Goal: Transaction & Acquisition: Purchase product/service

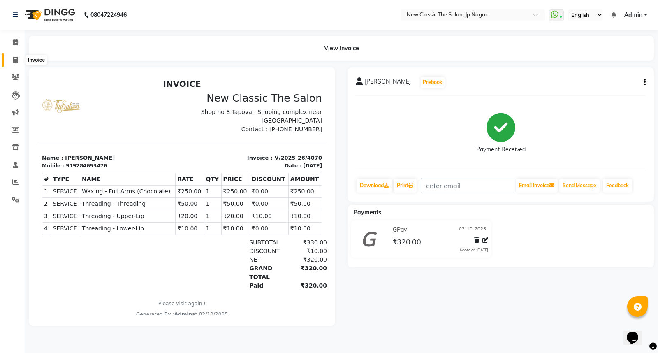
click at [13, 61] on icon at bounding box center [15, 60] width 5 height 6
select select "4678"
select select "service"
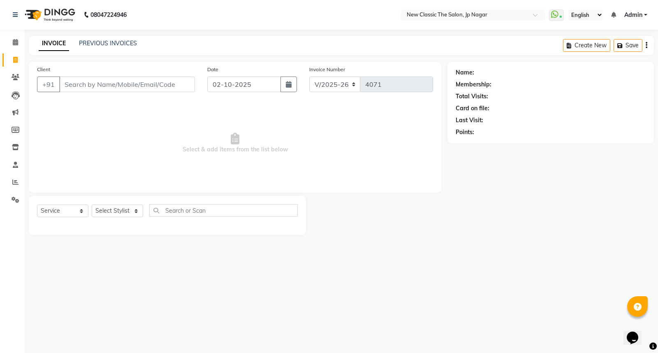
drag, startPoint x: 73, startPoint y: 84, endPoint x: 99, endPoint y: 130, distance: 53.8
click at [73, 84] on input "Client" at bounding box center [127, 85] width 136 height 16
drag, startPoint x: 116, startPoint y: 208, endPoint x: 113, endPoint y: 204, distance: 4.7
click at [114, 206] on select "Select Stylist Amit Amol Anil Kirti Komal Manager Prachi Rina Shital Smita sure…" at bounding box center [117, 211] width 51 height 13
select select "27630"
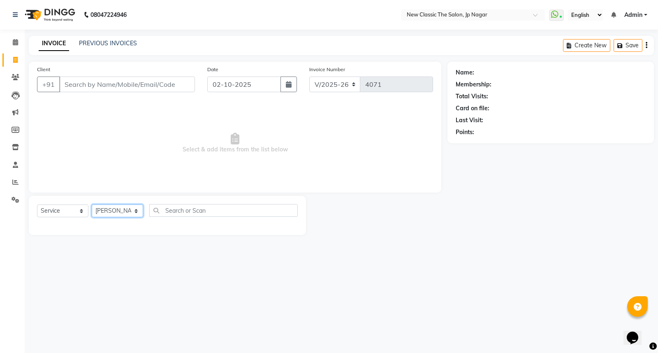
click at [92, 205] on select "Select Stylist Amit Amol Anil Kirti Komal Manager Prachi Rina Shital Smita sure…" at bounding box center [117, 211] width 51 height 13
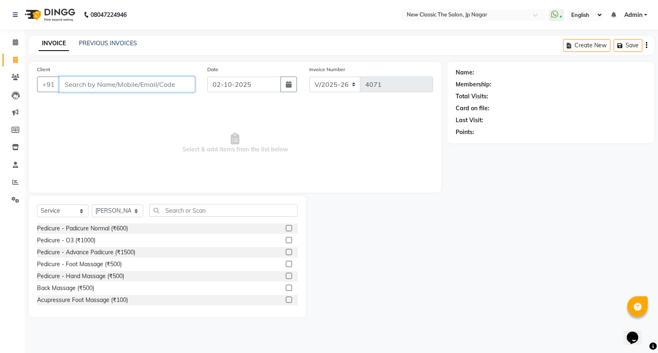
click at [86, 85] on input "Client" at bounding box center [127, 85] width 136 height 16
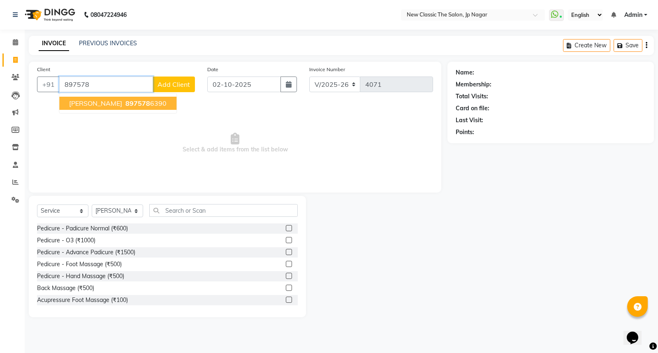
click at [110, 102] on span "ranjana madavi" at bounding box center [95, 103] width 53 height 8
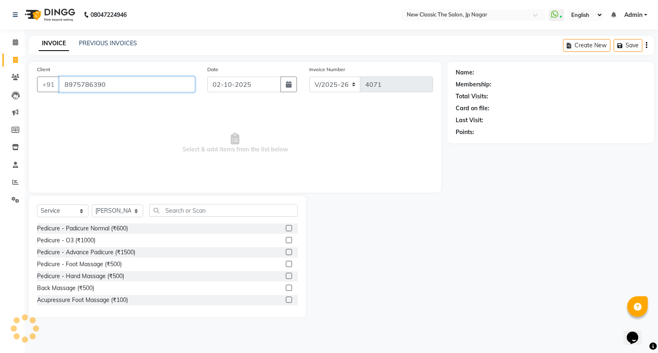
type input "8975786390"
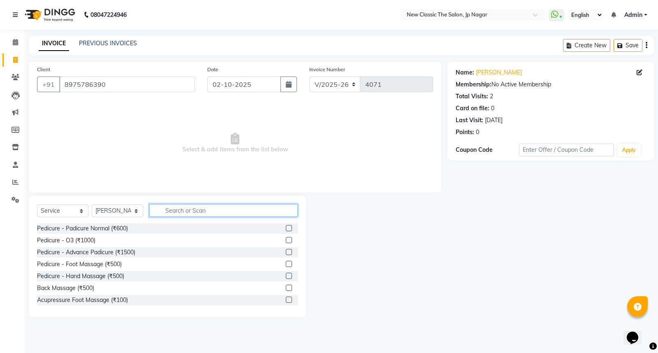
click at [192, 210] on input "text" at bounding box center [223, 210] width 149 height 13
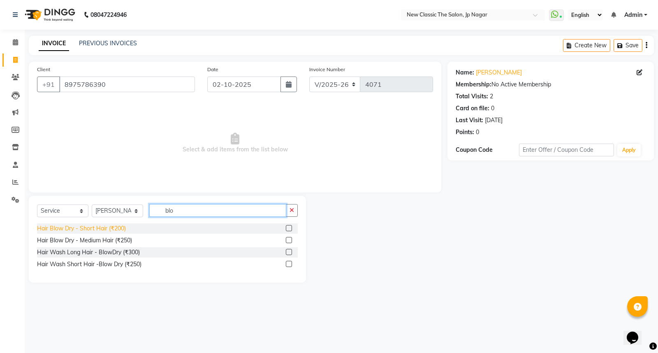
type input "blo"
click at [106, 227] on div "Hair Blow Dry - Short Hair (₹200)" at bounding box center [81, 228] width 89 height 9
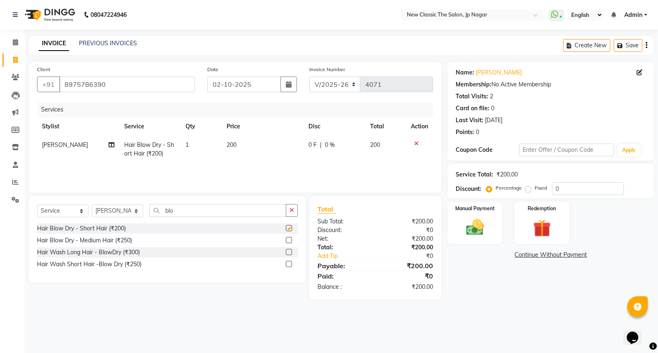
checkbox input "false"
click at [472, 231] on img at bounding box center [475, 227] width 30 height 21
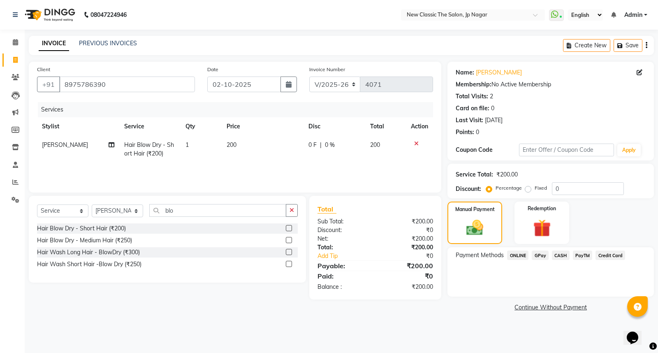
click at [561, 256] on span "CASH" at bounding box center [561, 255] width 18 height 9
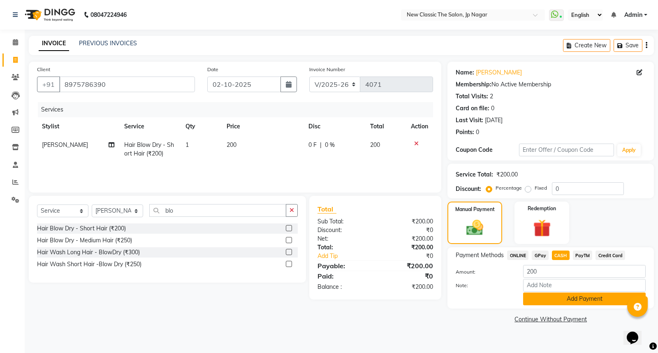
click at [558, 299] on button "Add Payment" at bounding box center [584, 299] width 123 height 13
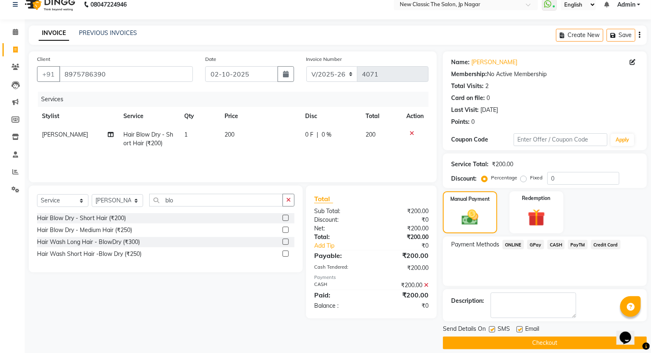
scroll to position [19, 0]
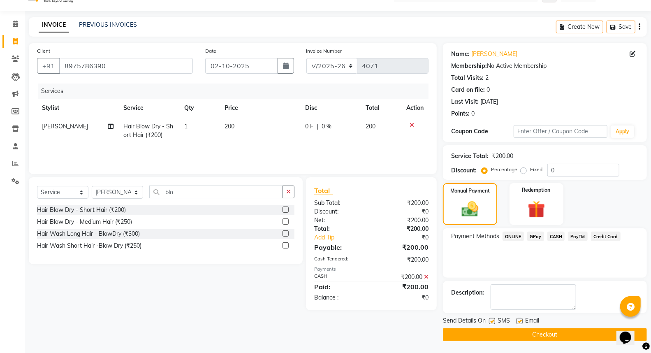
click at [542, 333] on button "Checkout" at bounding box center [545, 334] width 204 height 13
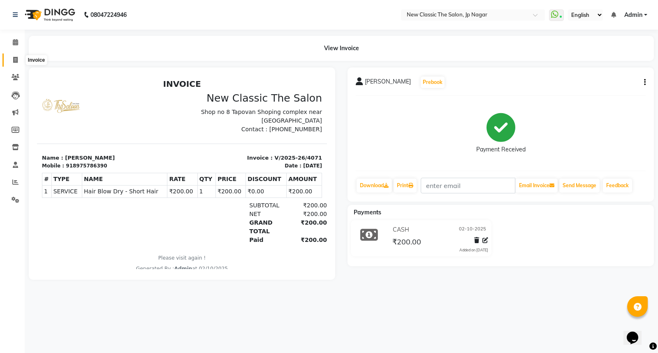
click at [14, 57] on icon at bounding box center [15, 60] width 5 height 6
select select "4678"
select select "service"
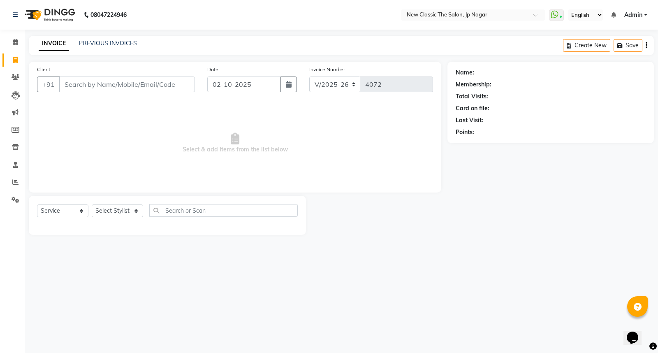
click at [73, 80] on input "Client" at bounding box center [127, 85] width 136 height 16
click at [116, 211] on select "Select Stylist Amit Amol Anil Kirti Komal Manager Prachi Rina Shital Smita sure…" at bounding box center [117, 211] width 51 height 13
select select "27781"
click at [92, 205] on select "Select Stylist Amit Amol Anil Kirti Komal Manager Prachi Rina Shital Smita sure…" at bounding box center [117, 211] width 51 height 13
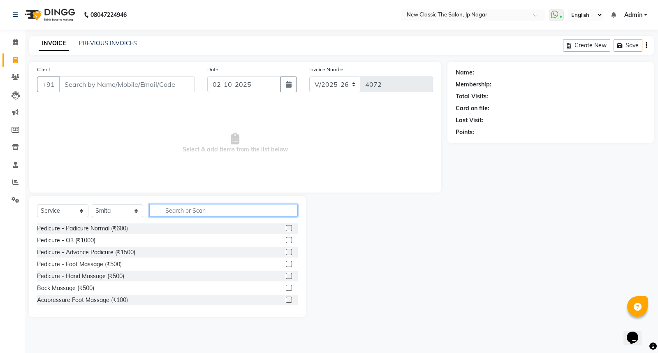
click at [206, 212] on input "text" at bounding box center [223, 210] width 149 height 13
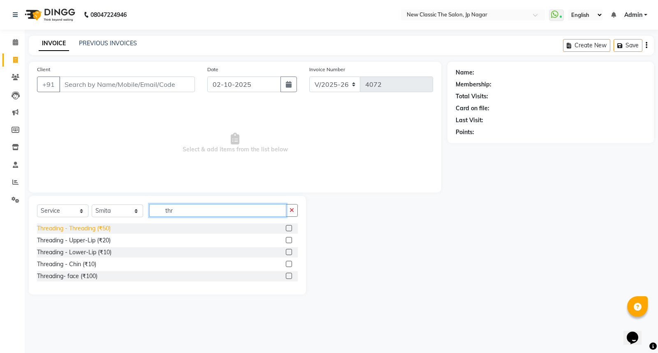
type input "thr"
drag, startPoint x: 84, startPoint y: 225, endPoint x: 84, endPoint y: 216, distance: 9.1
click at [84, 223] on div "Select Service Product Membership Package Voucher Prepaid Gift Card Select Styl…" at bounding box center [167, 245] width 277 height 99
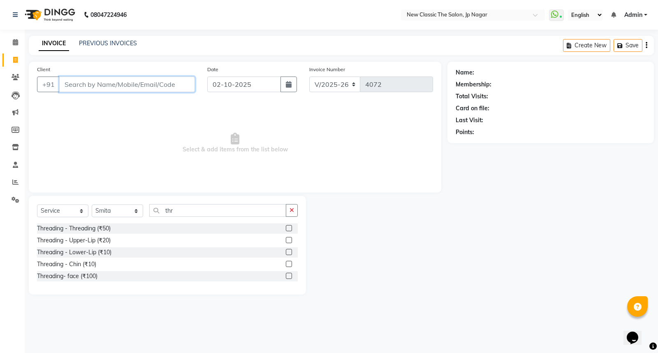
click at [140, 86] on input "Client" at bounding box center [127, 85] width 136 height 16
click at [102, 84] on input "Client" at bounding box center [127, 85] width 136 height 16
type input "8010242273"
click at [171, 84] on span "Add Client" at bounding box center [174, 84] width 33 height 8
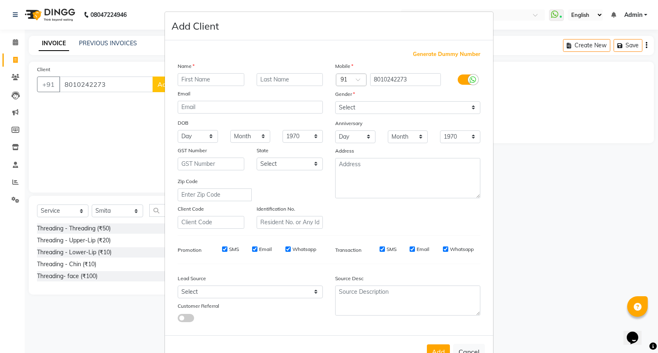
click at [198, 79] on input "text" at bounding box center [211, 79] width 67 height 13
type input "[DEMOGRAPHIC_DATA]"
click at [344, 108] on select "Select Male Female Other Prefer Not To Say" at bounding box center [407, 107] width 145 height 13
select select "female"
click at [335, 101] on select "Select Male Female Other Prefer Not To Say" at bounding box center [407, 107] width 145 height 13
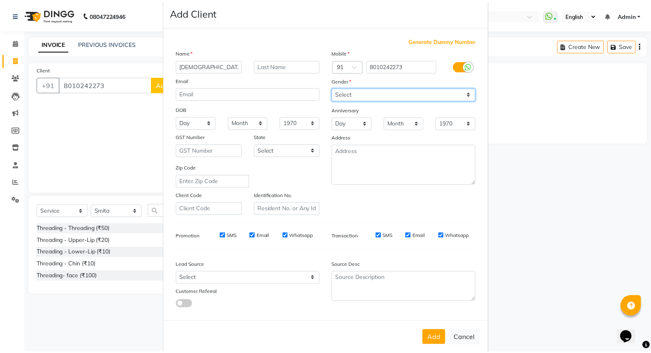
scroll to position [27, 0]
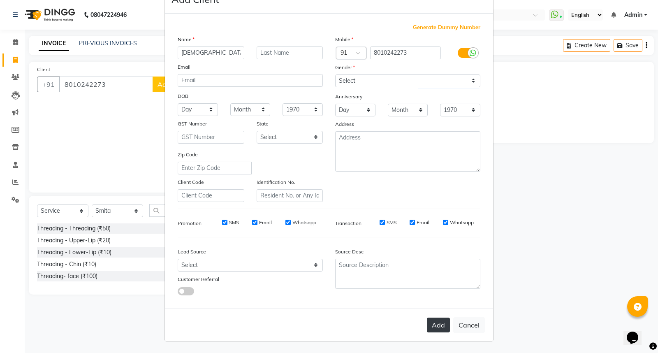
click at [441, 328] on button "Add" at bounding box center [438, 325] width 23 height 15
select select
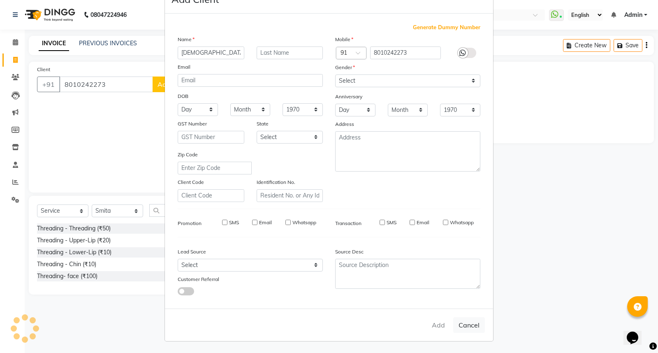
select select
checkbox input "false"
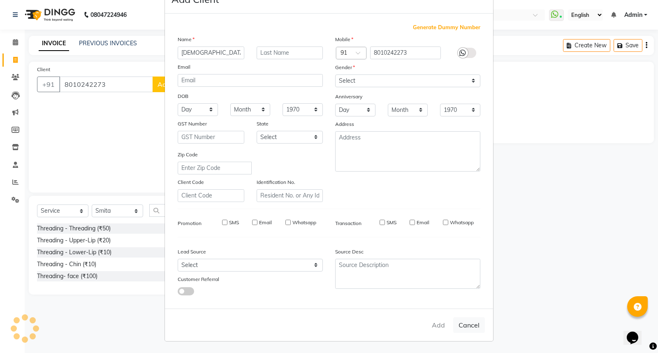
checkbox input "false"
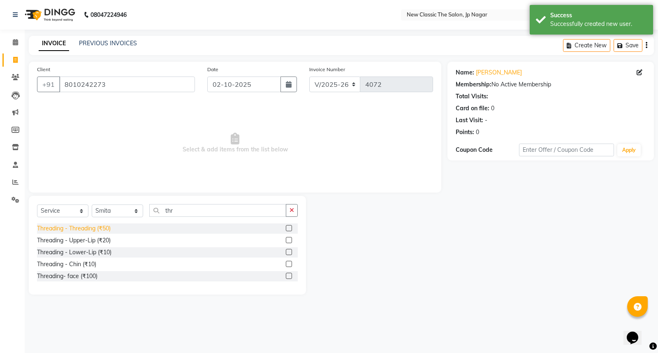
click at [80, 229] on div "Threading - Threading (₹50)" at bounding box center [74, 228] width 74 height 9
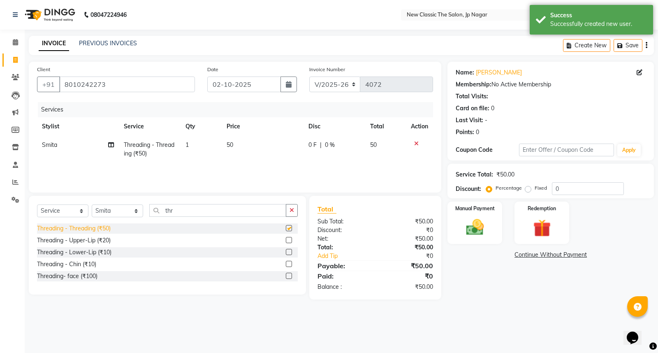
checkbox input "false"
click at [477, 233] on img at bounding box center [475, 227] width 30 height 21
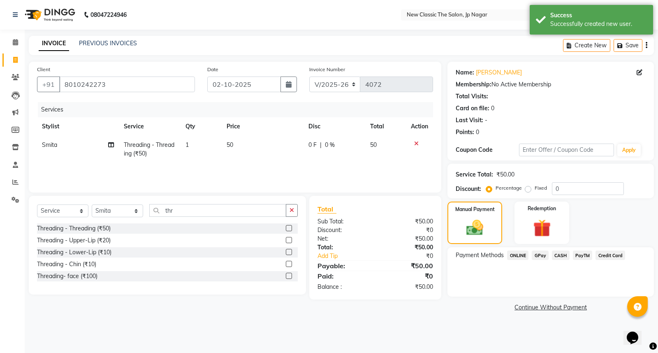
click at [561, 252] on span "CASH" at bounding box center [561, 255] width 18 height 9
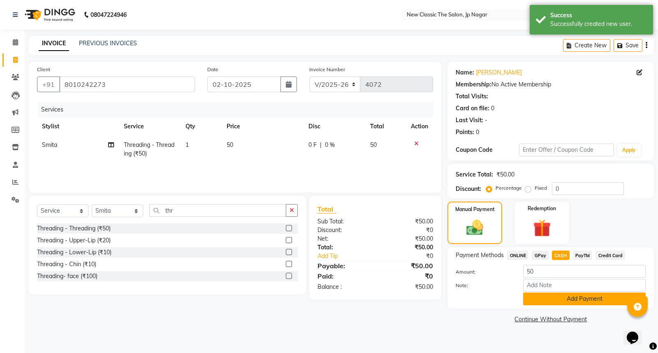
click at [558, 296] on button "Add Payment" at bounding box center [584, 299] width 123 height 13
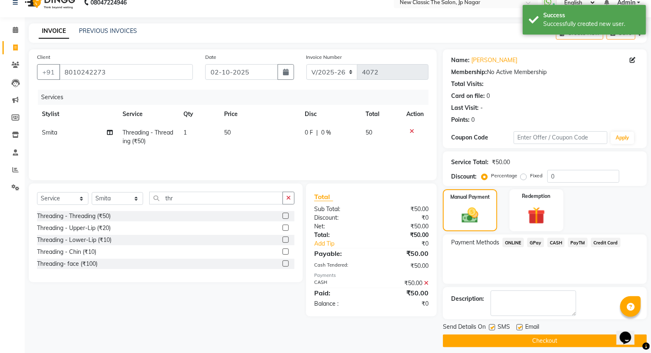
scroll to position [19, 0]
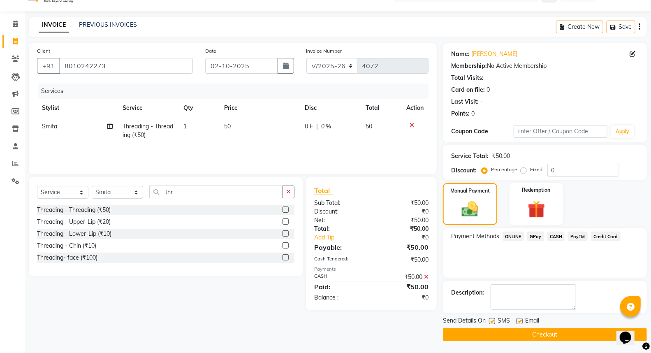
click at [564, 338] on button "Checkout" at bounding box center [545, 334] width 204 height 13
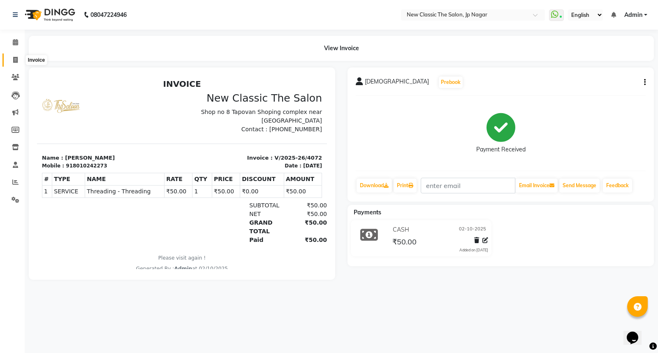
click at [17, 58] on icon at bounding box center [15, 60] width 5 height 6
select select "service"
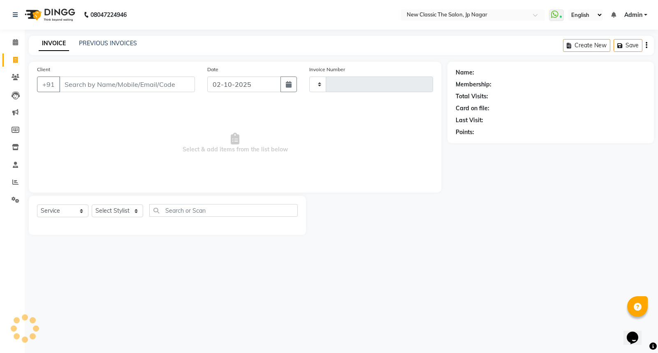
type input "4073"
select select "4678"
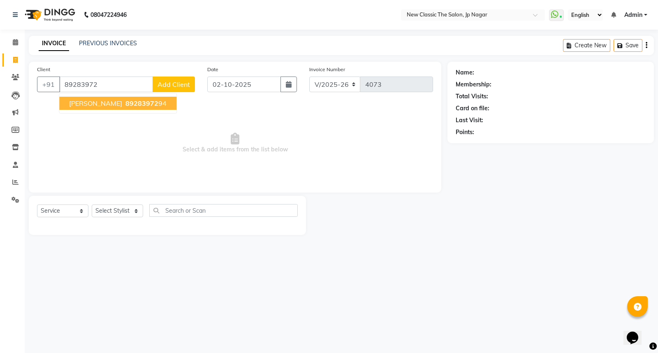
click at [79, 105] on span "Rashmi Mamdalwar" at bounding box center [95, 103] width 53 height 8
type input "8928397294"
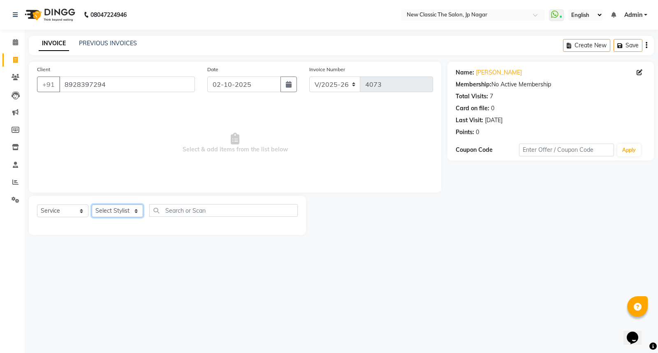
click at [119, 215] on select "Select Stylist Amit Amol Anil Kirti Komal Manager Prachi Rina Shital Smita sure…" at bounding box center [117, 211] width 51 height 13
select select "27627"
click at [92, 205] on select "Select Stylist Amit Amol Anil Kirti Komal Manager Prachi Rina Shital Smita sure…" at bounding box center [117, 211] width 51 height 13
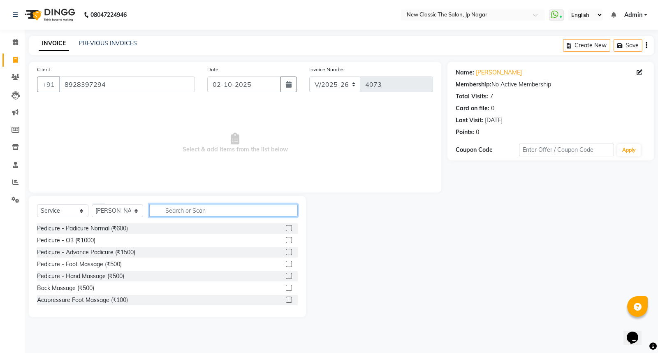
click at [174, 207] on input "text" at bounding box center [223, 210] width 149 height 13
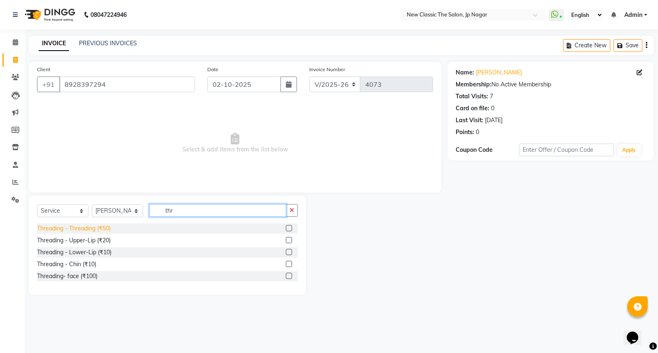
type input "thr"
click at [77, 228] on div "Threading - Threading (₹50)" at bounding box center [74, 228] width 74 height 9
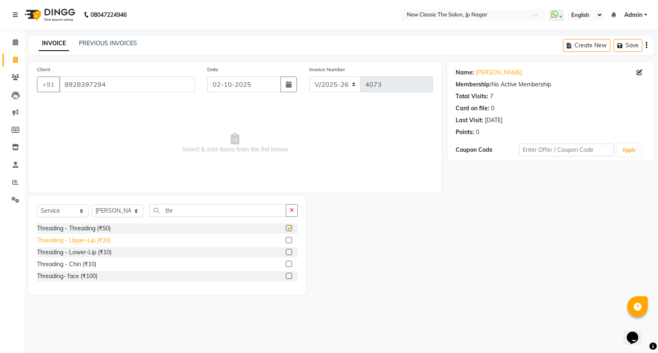
checkbox input "false"
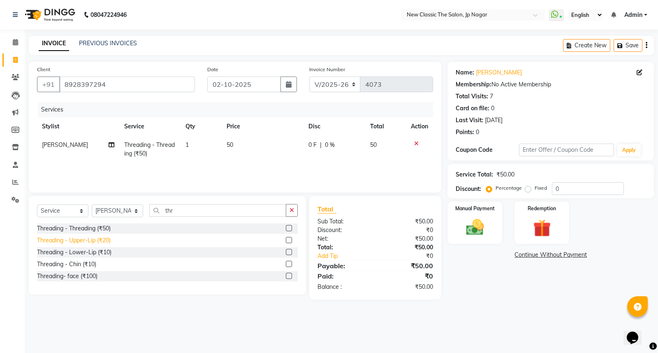
click at [80, 244] on div "Threading - Upper-Lip (₹20)" at bounding box center [74, 240] width 74 height 9
checkbox input "false"
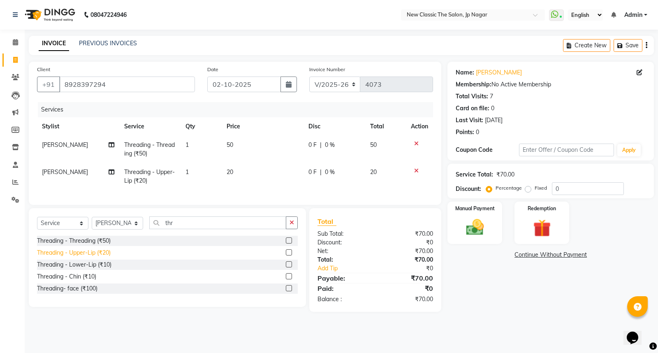
drag, startPoint x: 89, startPoint y: 273, endPoint x: 93, endPoint y: 286, distance: 13.7
click at [89, 269] on div "Threading - Lower-Lip (₹10)" at bounding box center [74, 264] width 74 height 9
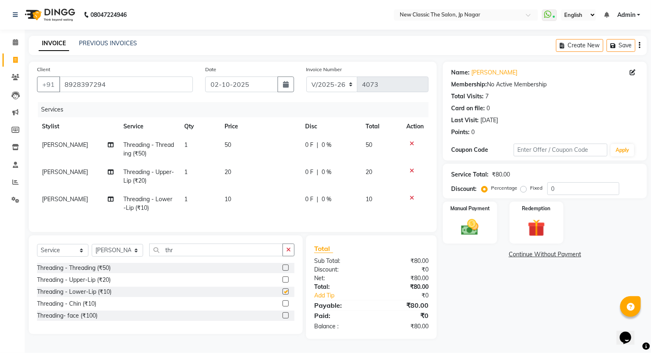
checkbox input "false"
click at [95, 305] on div "Threading - Chin (₹10)" at bounding box center [166, 304] width 258 height 10
click at [90, 308] on div "Threading - Chin (₹10)" at bounding box center [66, 304] width 59 height 9
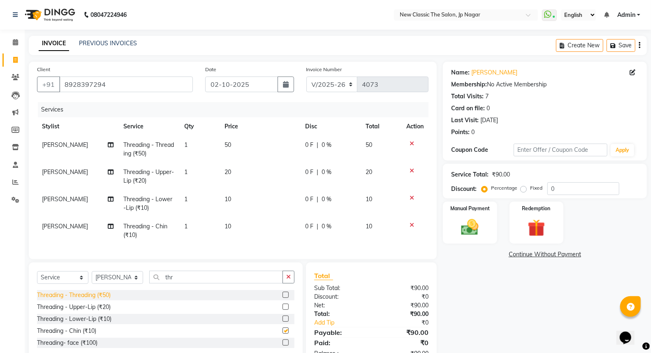
checkbox input "false"
click at [300, 166] on td "0 F | 0 %" at bounding box center [330, 176] width 60 height 27
select select "27627"
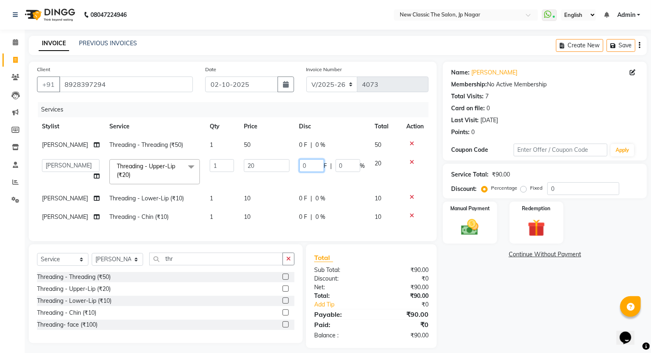
click at [300, 165] on input "0" at bounding box center [312, 165] width 25 height 13
type input "10"
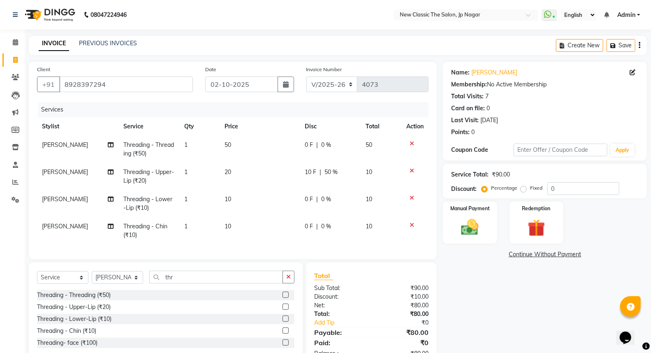
drag, startPoint x: 260, startPoint y: 194, endPoint x: 265, endPoint y: 194, distance: 5.8
click at [260, 194] on td "10" at bounding box center [260, 203] width 81 height 27
select select "27627"
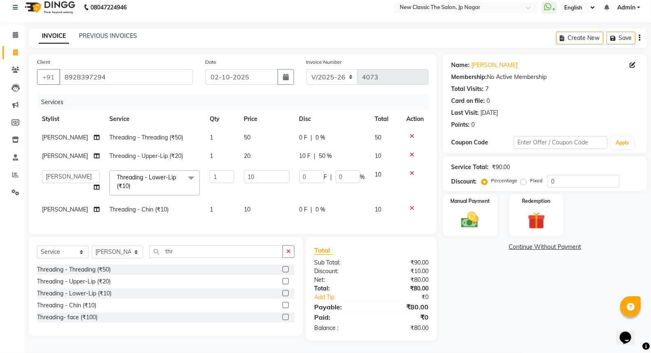
scroll to position [14, 0]
click at [285, 252] on button "button" at bounding box center [289, 251] width 12 height 13
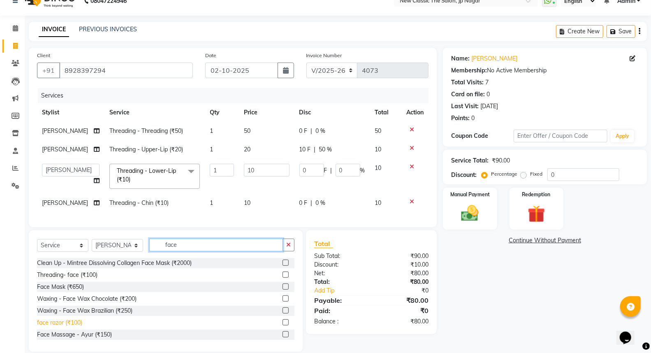
type input "face"
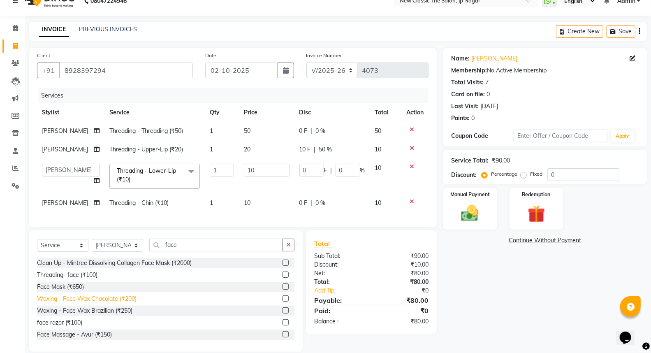
drag, startPoint x: 78, startPoint y: 328, endPoint x: 83, endPoint y: 325, distance: 5.9
click at [77, 327] on div "face razor (₹100)" at bounding box center [59, 323] width 45 height 9
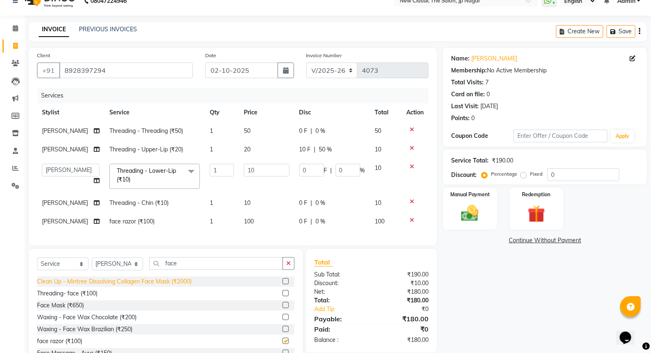
checkbox input "false"
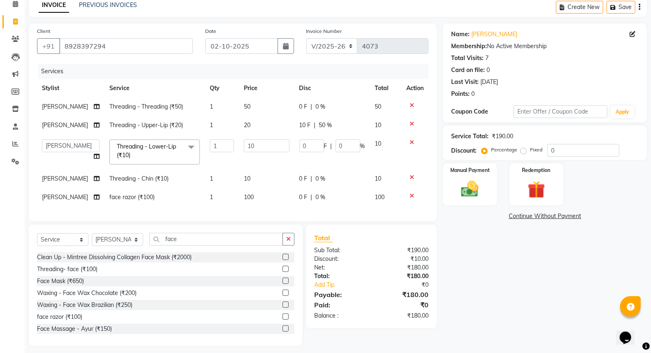
scroll to position [50, 0]
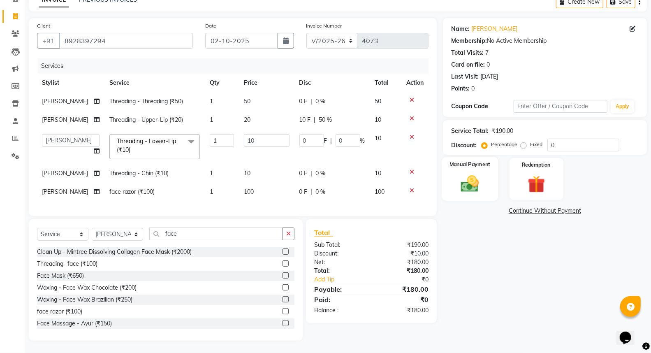
click at [472, 180] on img at bounding box center [470, 183] width 29 height 21
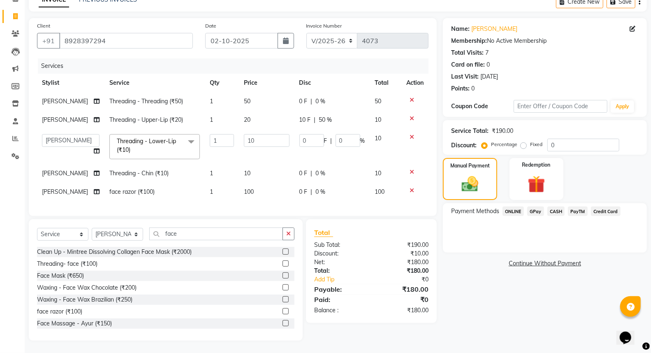
drag, startPoint x: 512, startPoint y: 201, endPoint x: 519, endPoint y: 212, distance: 12.9
click at [513, 207] on span "ONLINE" at bounding box center [513, 211] width 21 height 9
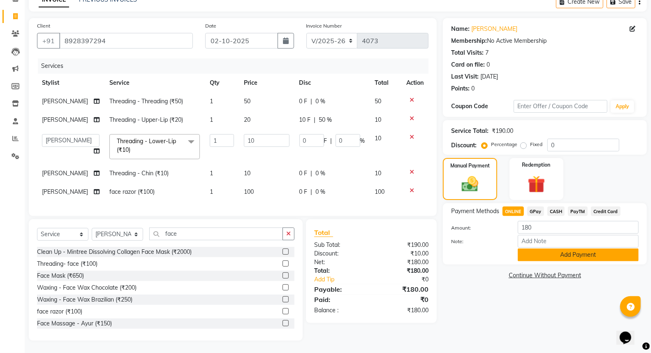
click at [561, 251] on button "Add Payment" at bounding box center [578, 255] width 121 height 13
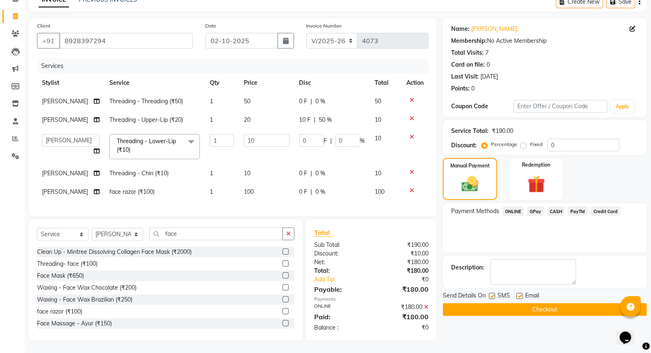
click at [553, 305] on button "Checkout" at bounding box center [545, 309] width 204 height 13
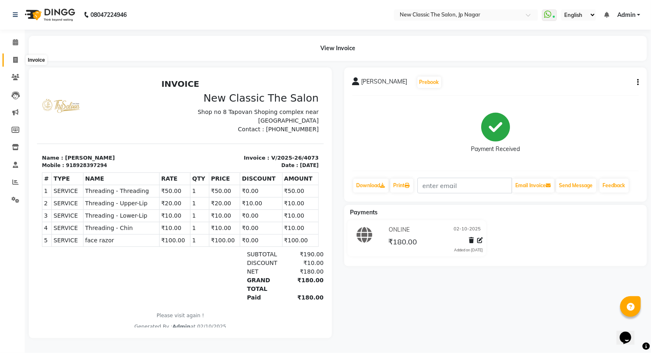
click at [14, 61] on icon at bounding box center [15, 60] width 5 height 6
select select "service"
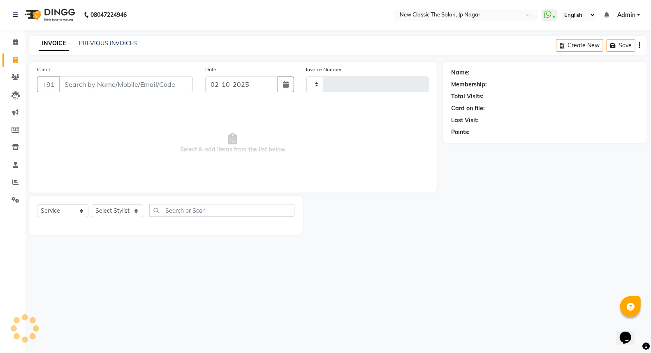
type input "4074"
select select "4678"
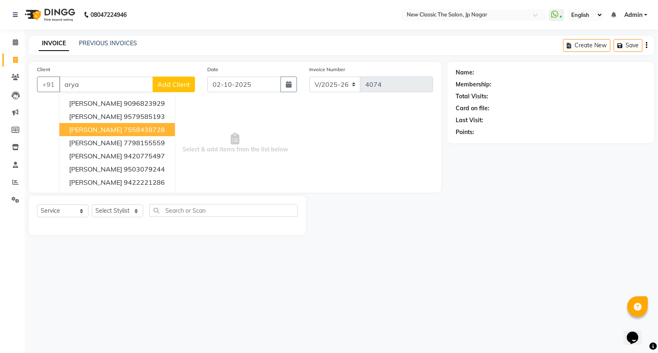
click at [124, 132] on ngb-highlight "7558438728" at bounding box center [144, 130] width 41 height 8
type input "7558438728"
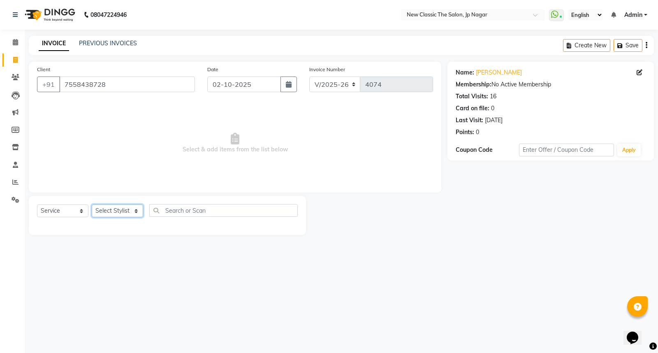
click at [122, 211] on select "Select Stylist Amit Amol Anil Kirti Komal Manager Prachi Rina Shital Smita sure…" at bounding box center [117, 211] width 51 height 13
select select "27627"
click at [92, 205] on select "Select Stylist Amit Amol Anil Kirti Komal Manager Prachi Rina Shital Smita sure…" at bounding box center [117, 211] width 51 height 13
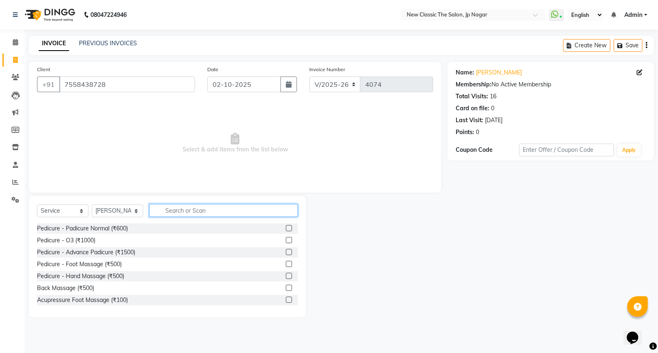
click at [193, 215] on input "text" at bounding box center [223, 210] width 149 height 13
type input "spa"
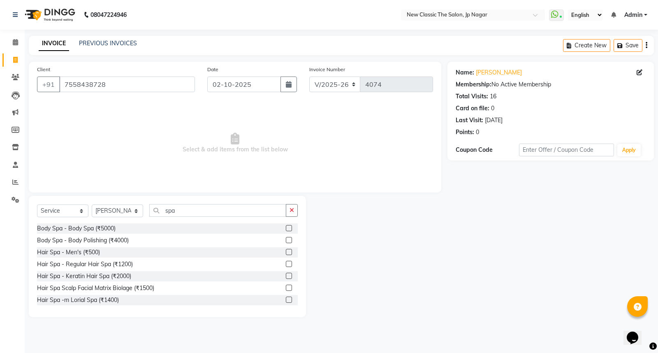
click at [286, 265] on label at bounding box center [289, 264] width 6 height 6
click at [286, 265] on input "checkbox" at bounding box center [288, 264] width 5 height 5
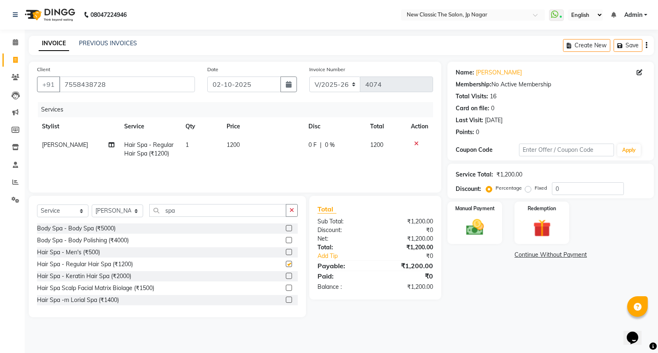
checkbox input "false"
click at [233, 143] on span "1200" at bounding box center [233, 144] width 13 height 7
select select "27627"
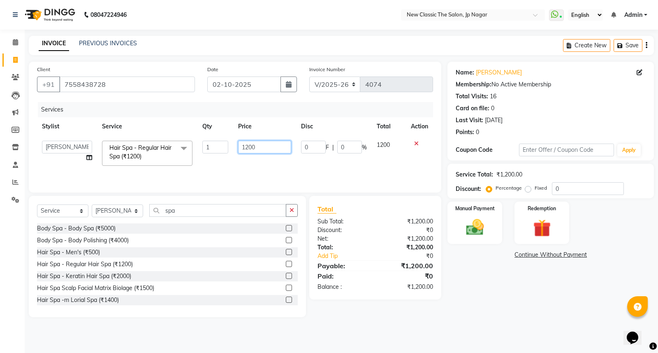
click at [249, 145] on input "1200" at bounding box center [264, 147] width 53 height 13
type input "1500"
drag, startPoint x: 251, startPoint y: 165, endPoint x: 249, endPoint y: 170, distance: 5.5
click at [250, 166] on div "Services Stylist Service Qty Price Disc Total Action Amit Amol Anil Kirti Komal…" at bounding box center [235, 143] width 396 height 82
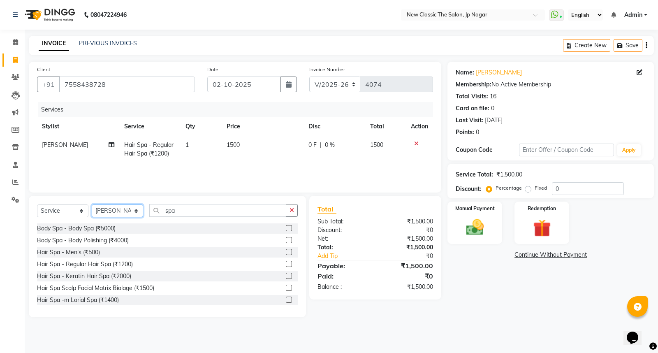
click at [105, 212] on select "Select Stylist Amit Amol Anil Kirti Komal Manager Prachi Rina Shital Smita sure…" at bounding box center [117, 211] width 51 height 13
select select "27780"
click at [92, 205] on select "Select Stylist Amit Amol Anil Kirti Komal Manager Prachi Rina Shital Smita sure…" at bounding box center [117, 211] width 51 height 13
drag, startPoint x: 293, startPoint y: 210, endPoint x: 277, endPoint y: 211, distance: 16.5
click at [293, 211] on icon "button" at bounding box center [292, 210] width 5 height 6
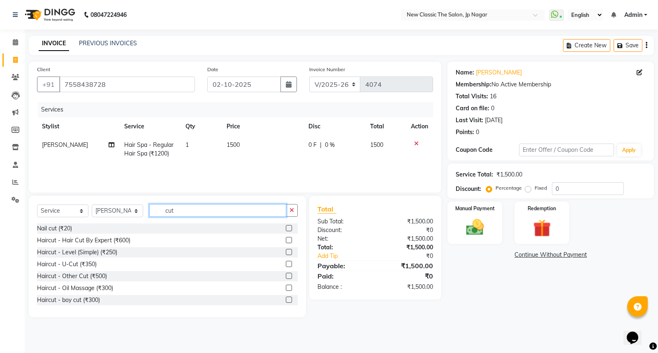
type input "cut"
click at [286, 241] on label at bounding box center [289, 240] width 6 height 6
click at [286, 241] on input "checkbox" at bounding box center [288, 240] width 5 height 5
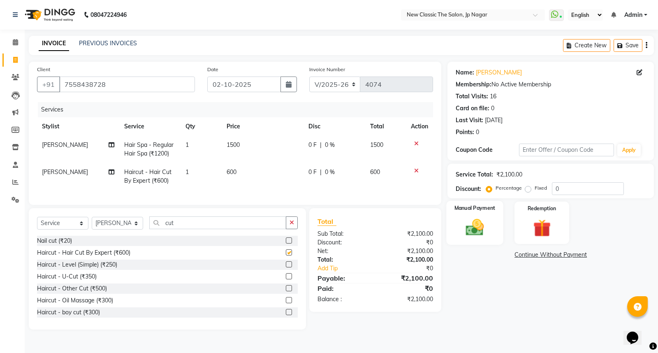
checkbox input "false"
click at [535, 190] on label "Fixed" at bounding box center [541, 187] width 12 height 7
click at [527, 190] on input "Fixed" at bounding box center [530, 188] width 6 height 6
radio input "true"
click at [556, 186] on input "0" at bounding box center [588, 188] width 72 height 13
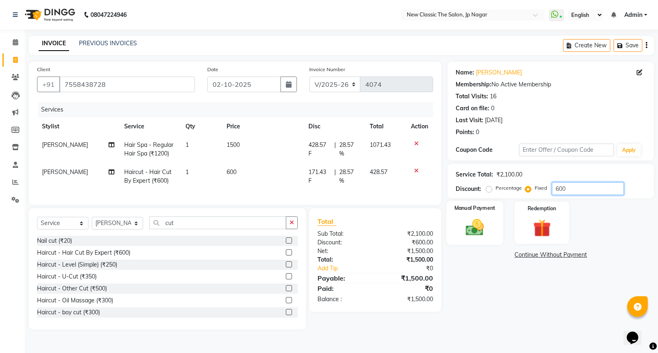
type input "600"
click at [471, 230] on img at bounding box center [475, 227] width 30 height 21
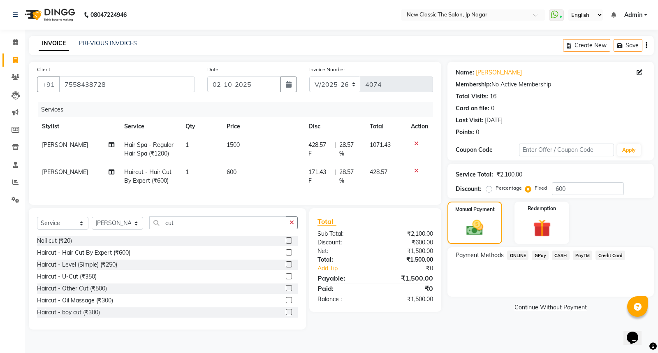
drag, startPoint x: 540, startPoint y: 256, endPoint x: 542, endPoint y: 262, distance: 6.3
click at [540, 256] on span "GPay" at bounding box center [540, 255] width 17 height 9
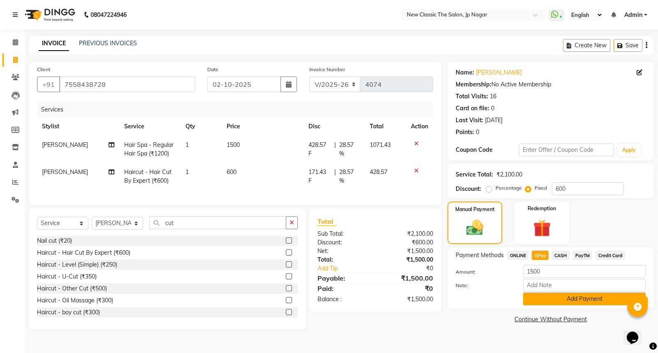
drag, startPoint x: 552, startPoint y: 297, endPoint x: 556, endPoint y: 303, distance: 7.0
click at [556, 303] on button "Add Payment" at bounding box center [584, 299] width 123 height 13
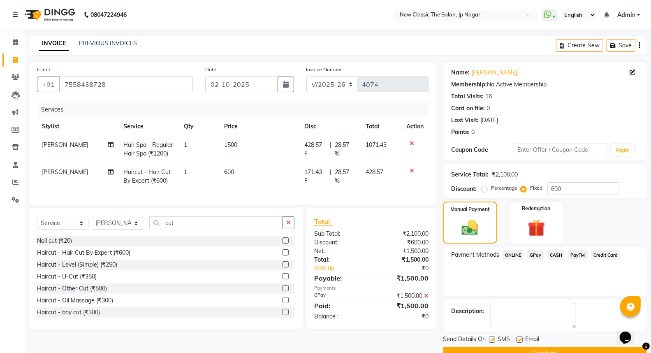
click at [549, 351] on button "Checkout" at bounding box center [545, 353] width 204 height 13
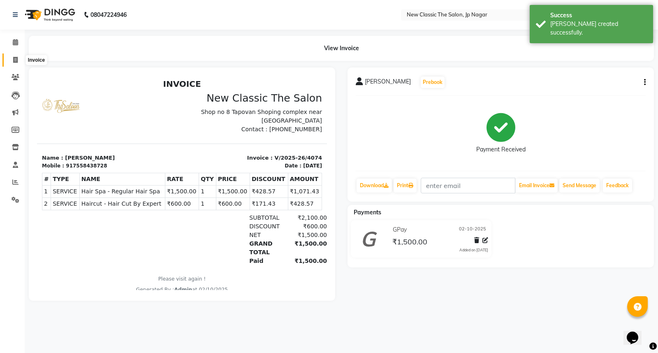
click at [15, 62] on icon at bounding box center [15, 60] width 5 height 6
select select "service"
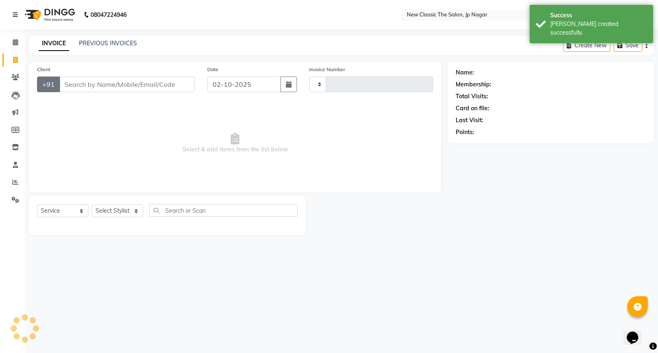
type input "4075"
select select "4678"
click at [112, 85] on input "Client" at bounding box center [127, 85] width 136 height 16
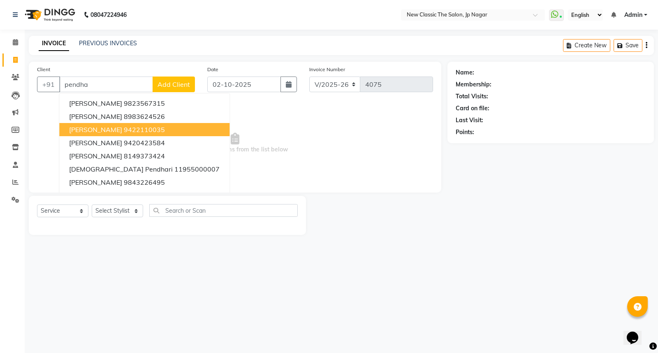
click at [122, 133] on span "PRASAD PENDHARKAR" at bounding box center [95, 130] width 53 height 8
type input "9422110035"
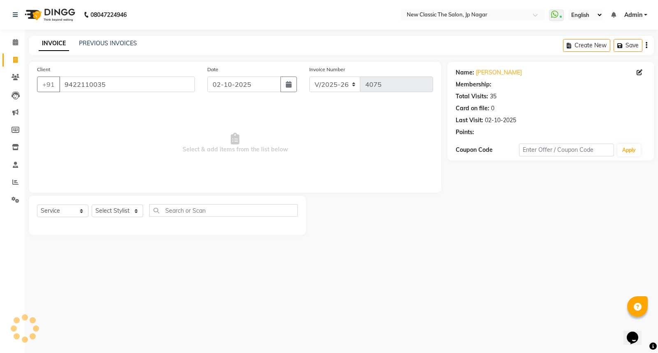
select select "1: Object"
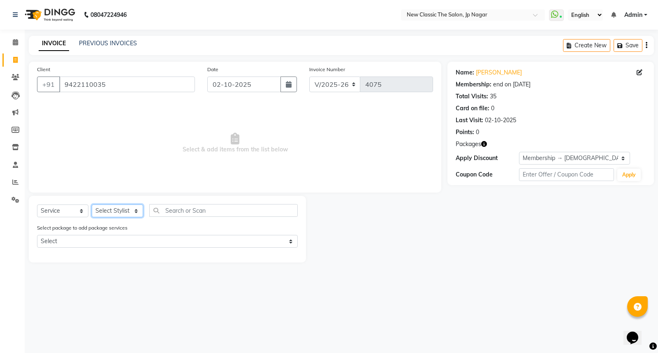
click at [123, 211] on select "Select Stylist Amit Amol Anil Kirti Komal Manager Prachi Rina Shital Smita sure…" at bounding box center [117, 211] width 51 height 13
select select "27631"
click at [92, 205] on select "Select Stylist Amit Amol Anil Kirti Komal Manager Prachi Rina Shital Smita sure…" at bounding box center [117, 211] width 51 height 13
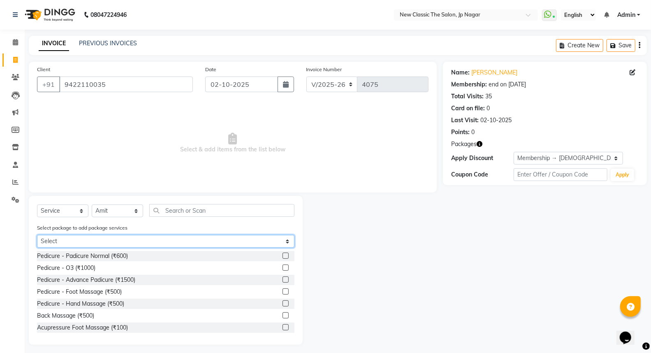
drag, startPoint x: 119, startPoint y: 239, endPoint x: 119, endPoint y: 245, distance: 6.6
click at [119, 239] on select "Select male member 1500" at bounding box center [166, 241] width 258 height 13
select select "1: Object"
click at [37, 235] on select "Select male member 1500" at bounding box center [166, 241] width 258 height 13
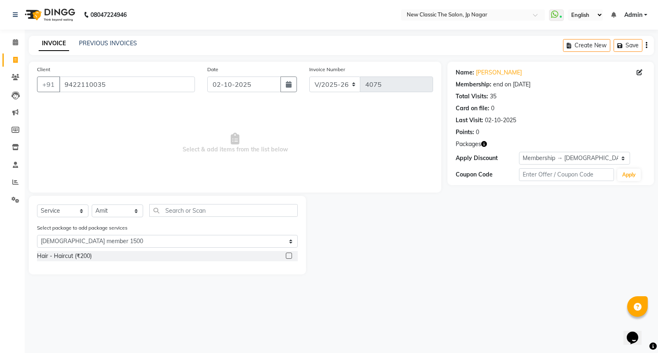
click at [291, 256] on label at bounding box center [289, 256] width 6 height 6
click at [291, 256] on input "checkbox" at bounding box center [288, 255] width 5 height 5
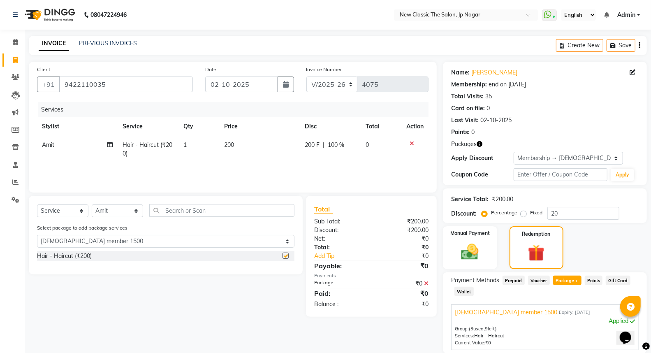
checkbox input "false"
click at [188, 211] on input "text" at bounding box center [221, 210] width 145 height 13
type input "t"
select select "0: undefined"
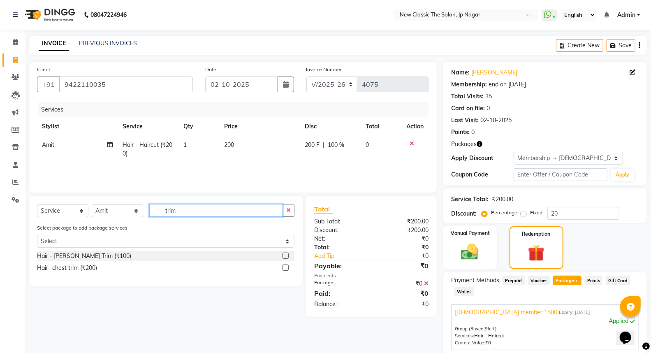
type input "trim"
click at [284, 256] on label at bounding box center [286, 256] width 6 height 6
click at [284, 256] on input "checkbox" at bounding box center [285, 255] width 5 height 5
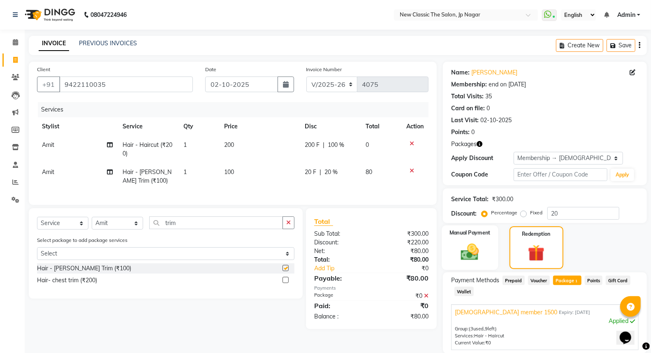
checkbox input "false"
click at [471, 256] on img at bounding box center [470, 252] width 29 height 21
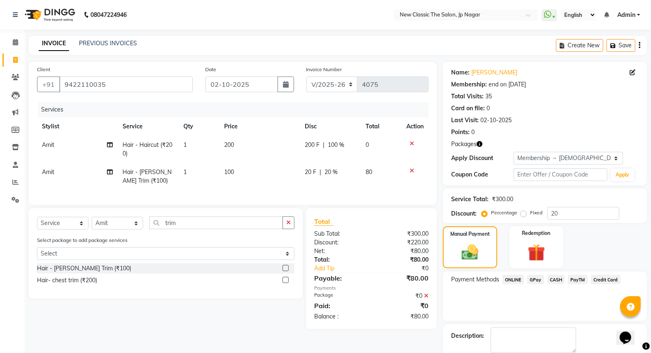
drag, startPoint x: 572, startPoint y: 277, endPoint x: 575, endPoint y: 285, distance: 7.9
click at [573, 278] on span "PayTM" at bounding box center [578, 279] width 20 height 9
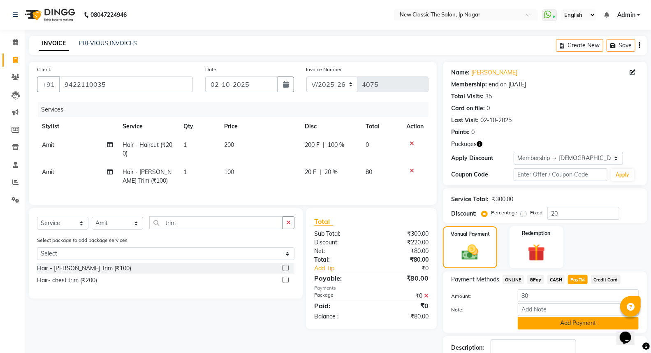
click at [578, 324] on button "Add Payment" at bounding box center [578, 323] width 121 height 13
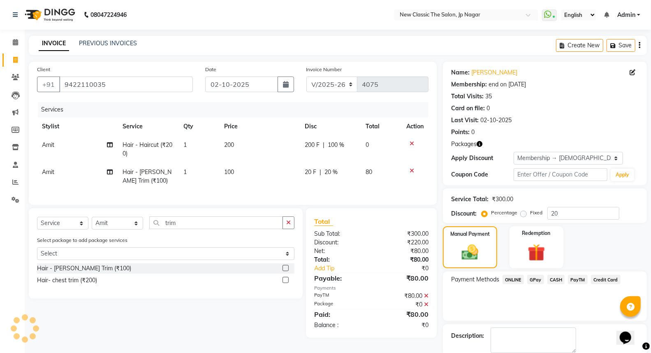
click at [326, 171] on span "20 %" at bounding box center [331, 172] width 13 height 9
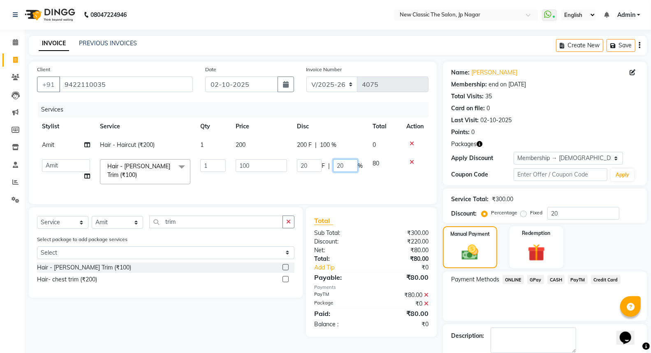
click at [340, 163] on input "20" at bounding box center [345, 165] width 25 height 13
type input "00"
click at [335, 188] on td "20 F | 00 %" at bounding box center [330, 171] width 76 height 35
click at [426, 298] on icon at bounding box center [426, 295] width 5 height 6
click at [573, 278] on span "PayTM" at bounding box center [578, 279] width 20 height 9
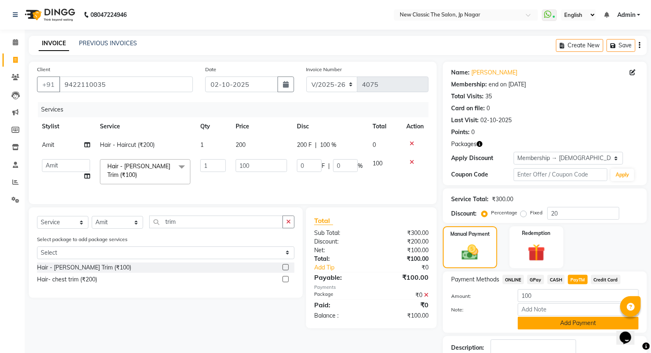
click at [577, 320] on button "Add Payment" at bounding box center [578, 323] width 121 height 13
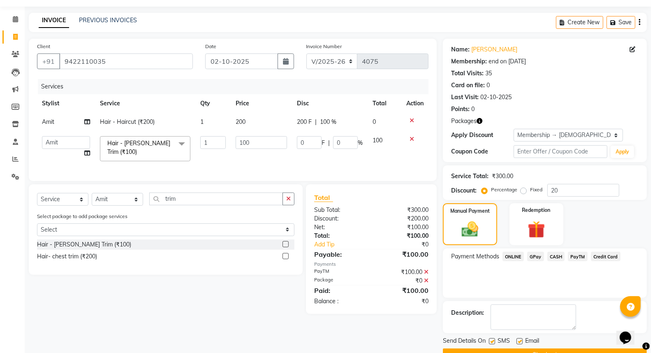
scroll to position [43, 0]
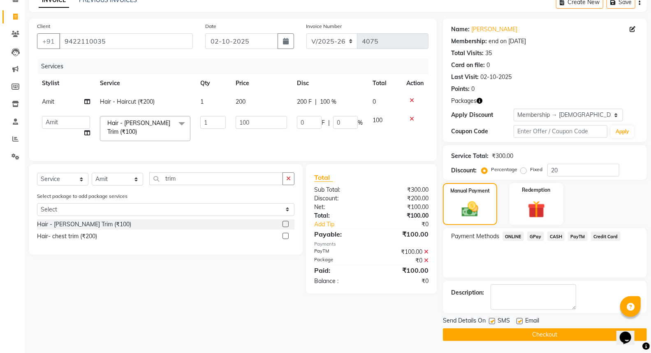
click at [537, 336] on button "Checkout" at bounding box center [545, 334] width 204 height 13
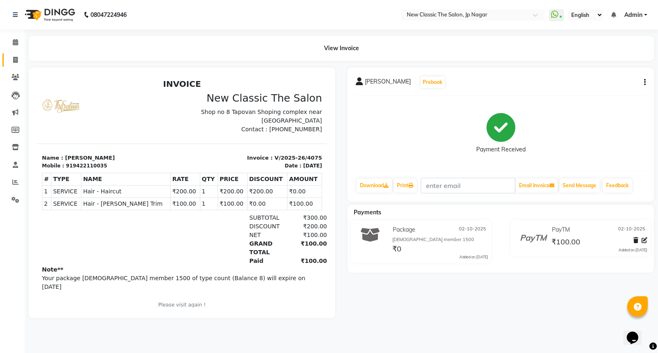
drag, startPoint x: 16, startPoint y: 53, endPoint x: 19, endPoint y: 58, distance: 5.8
click at [16, 53] on link "Invoice" at bounding box center [12, 60] width 20 height 14
select select "service"
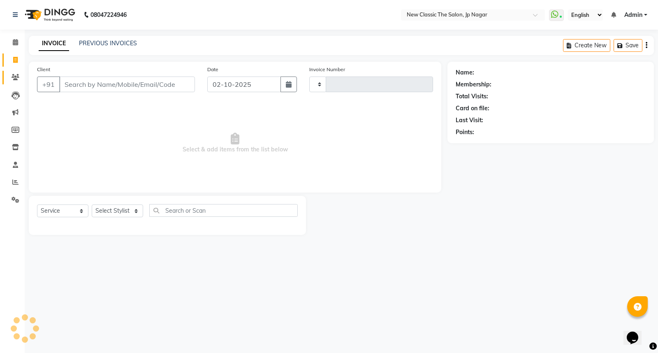
type input "4076"
select select "4678"
click at [119, 212] on select "Select Stylist Amit Amol Anil Kirti Komal Manager Prachi Rina Shital Smita sure…" at bounding box center [117, 211] width 51 height 13
select select "27627"
click at [92, 205] on select "Select Stylist Amit Amol Anil Kirti Komal Manager Prachi Rina Shital Smita sure…" at bounding box center [117, 211] width 51 height 13
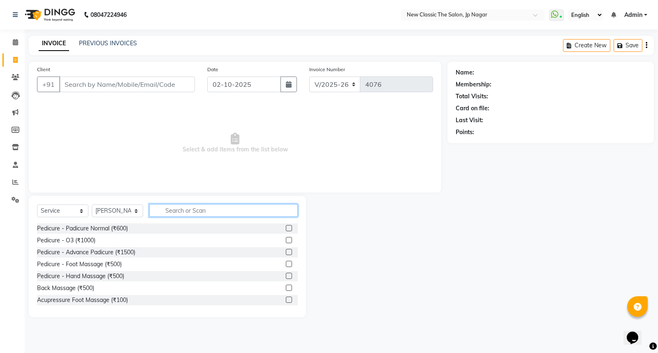
click at [173, 209] on input "text" at bounding box center [223, 210] width 149 height 13
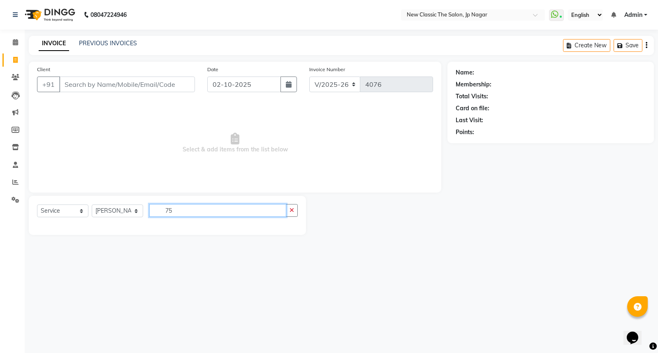
type input "7"
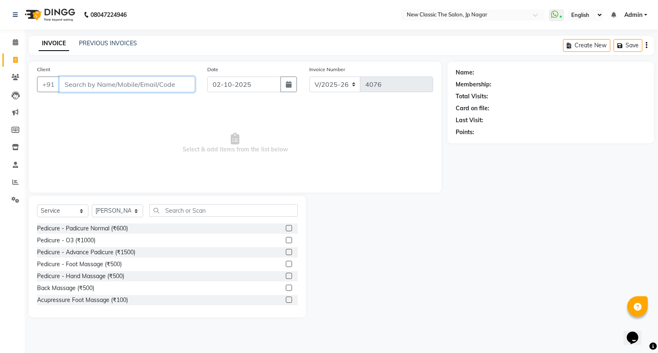
drag, startPoint x: 81, startPoint y: 86, endPoint x: 102, endPoint y: 93, distance: 21.1
click at [81, 86] on input "Client" at bounding box center [127, 85] width 136 height 16
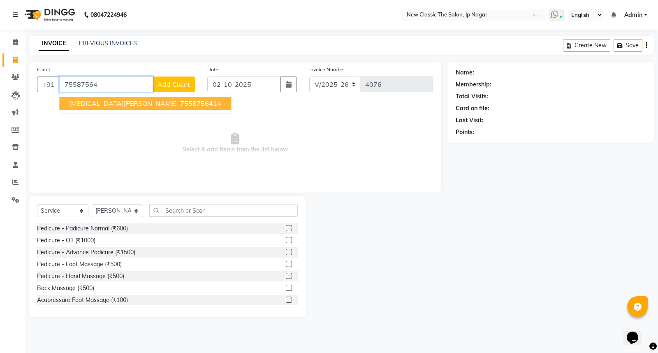
click at [180, 106] on span "75587564" at bounding box center [196, 103] width 33 height 8
type input "7558756414"
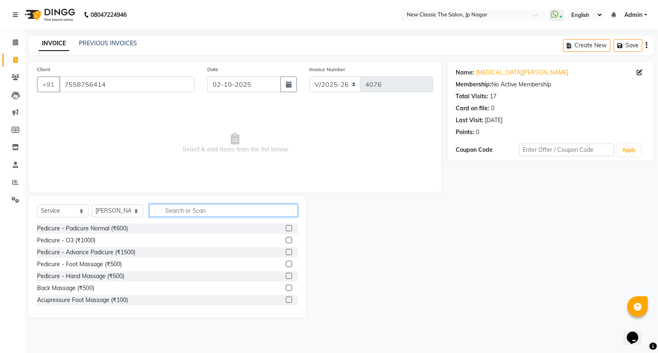
click at [179, 210] on input "text" at bounding box center [223, 210] width 149 height 13
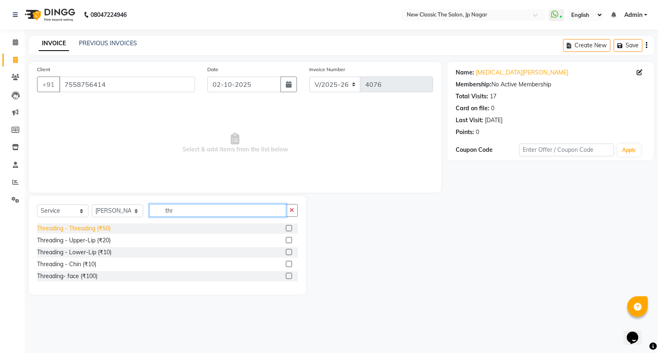
type input "thr"
click at [99, 231] on div "Threading - Threading (₹50)" at bounding box center [74, 228] width 74 height 9
checkbox input "false"
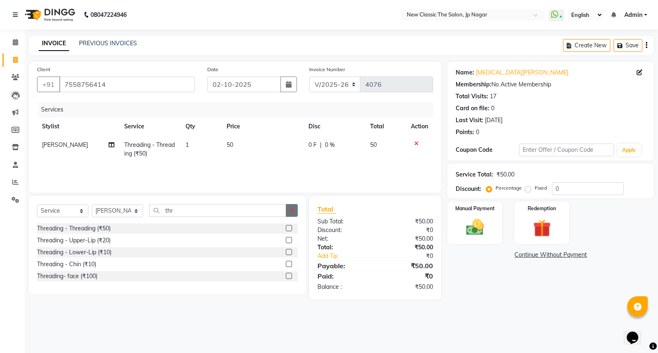
click at [291, 212] on icon "button" at bounding box center [292, 210] width 5 height 6
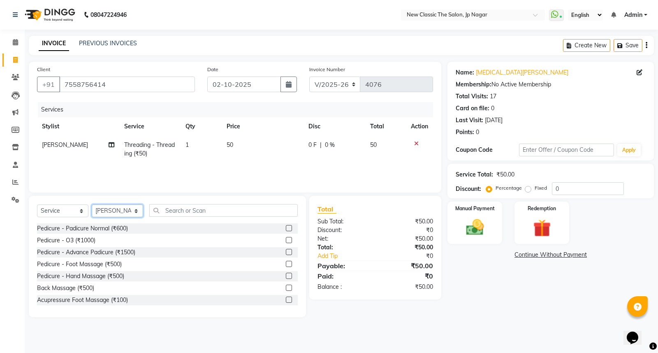
click at [105, 209] on select "Select Stylist Amit Amol Anil Kirti Komal Manager Prachi Rina Shital Smita sure…" at bounding box center [117, 211] width 51 height 13
select select "85910"
click at [92, 205] on select "Select Stylist Amit Amol Anil Kirti Komal Manager Prachi Rina Shital Smita sure…" at bounding box center [117, 211] width 51 height 13
click at [188, 208] on input "text" at bounding box center [223, 210] width 149 height 13
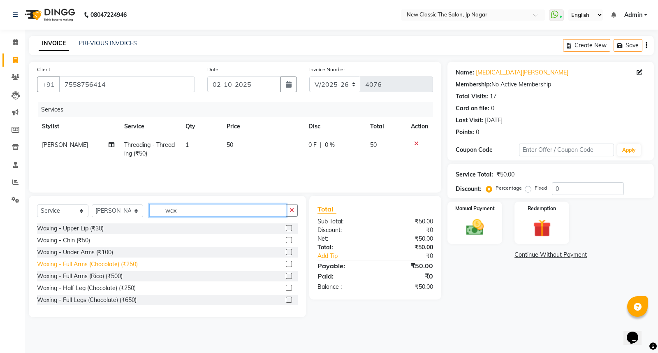
type input "wax"
click at [113, 263] on div "Waxing - Full Arms (Chocolate) (₹250)" at bounding box center [87, 264] width 101 height 9
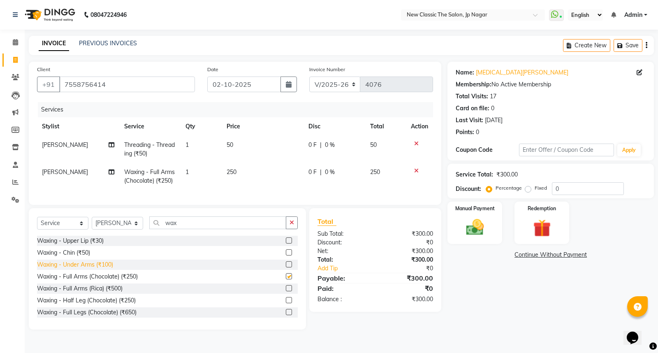
checkbox input "false"
click at [119, 305] on div "Waxing - Half Leg (Chocolate) (₹250)" at bounding box center [86, 300] width 99 height 9
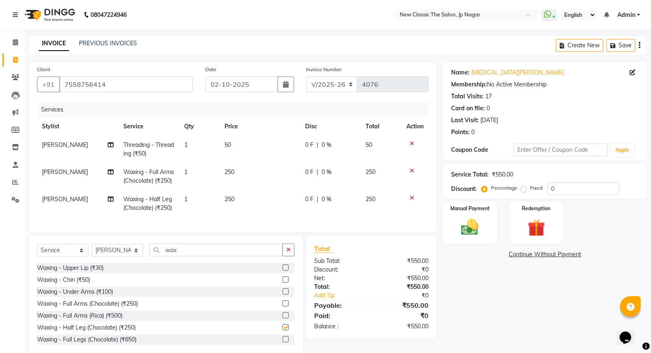
checkbox input "false"
click at [46, 203] on span "Prachi" at bounding box center [65, 198] width 46 height 7
select select "85910"
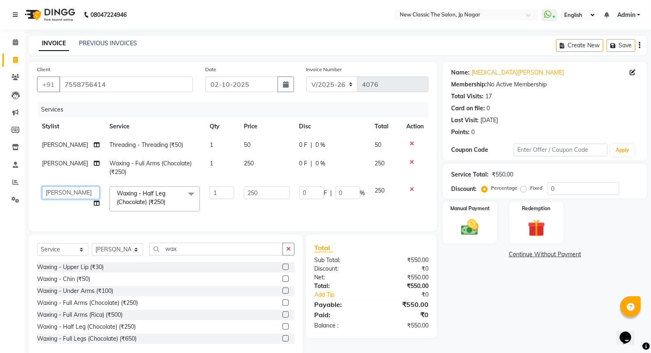
click at [49, 193] on select "Amit Amol Anil Kirti Komal Manager Prachi Rina Shital Smita surendra" at bounding box center [71, 192] width 58 height 13
select select "77556"
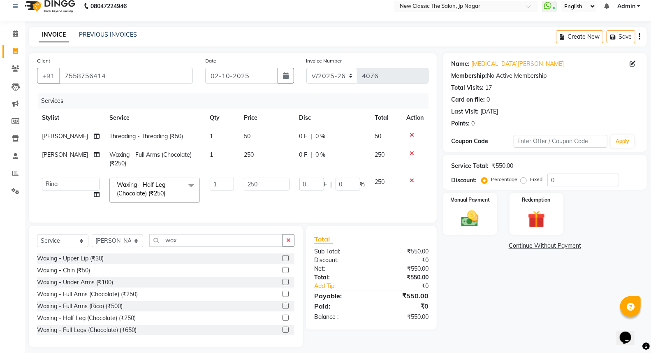
scroll to position [22, 0]
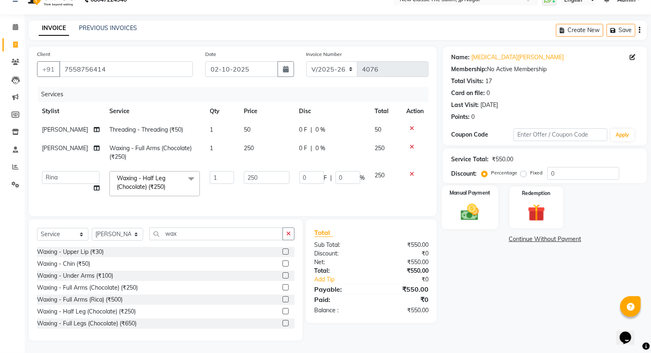
click at [463, 207] on img at bounding box center [470, 212] width 29 height 21
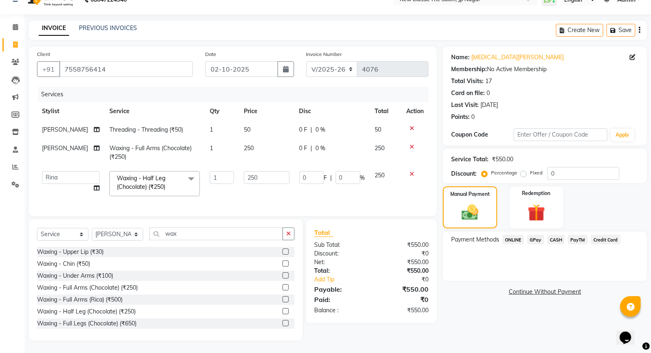
click at [606, 235] on span "Credit Card" at bounding box center [606, 239] width 30 height 9
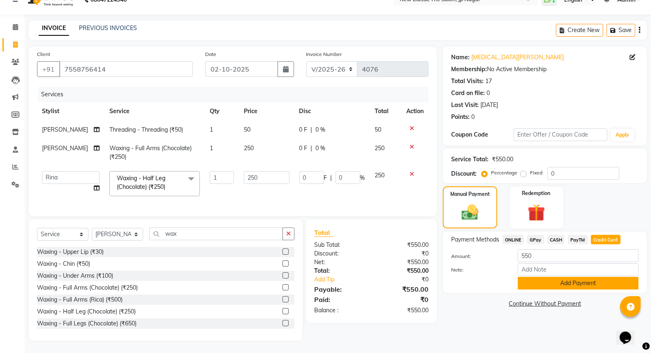
click at [581, 277] on button "Add Payment" at bounding box center [578, 283] width 121 height 13
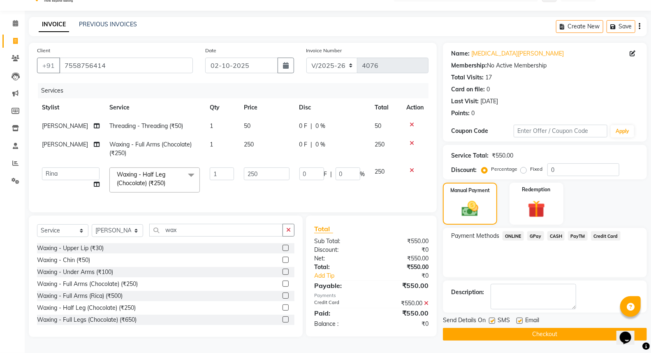
click at [545, 331] on button "Checkout" at bounding box center [545, 334] width 204 height 13
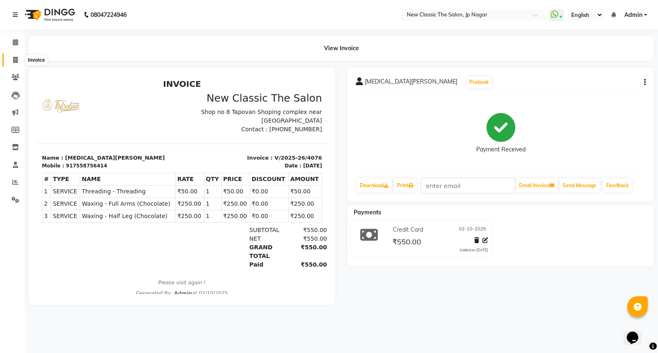
click at [13, 60] on icon at bounding box center [15, 60] width 5 height 6
select select "service"
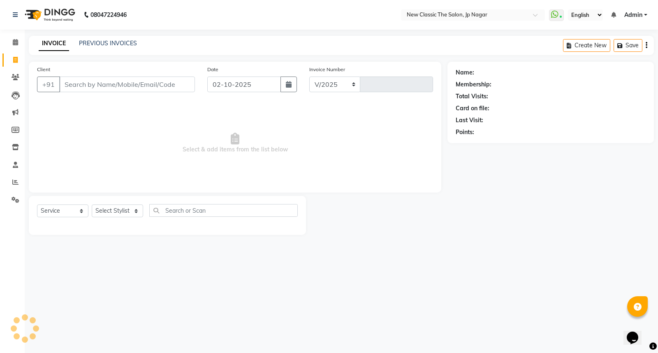
select select "4678"
type input "4077"
click at [81, 80] on input "Client" at bounding box center [127, 85] width 136 height 16
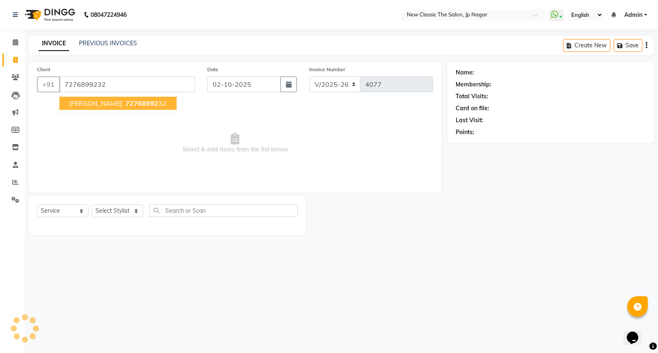
type input "7276899232"
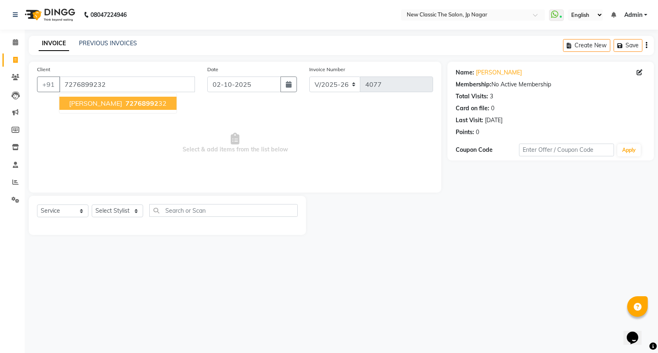
click at [126, 101] on span "72768992" at bounding box center [142, 103] width 33 height 8
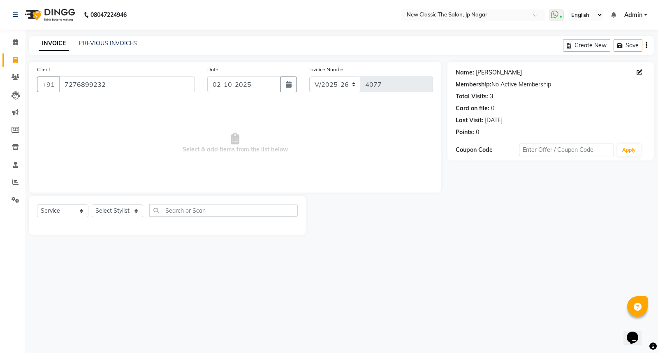
click at [492, 72] on link "Sunil Dhole" at bounding box center [499, 72] width 46 height 9
click at [121, 207] on select "Select Stylist Amit Amol Anil Kirti Komal Manager Prachi Rina Shital Smita sure…" at bounding box center [117, 211] width 51 height 13
select select "27631"
click at [92, 205] on select "Select Stylist Amit Amol Anil Kirti Komal Manager Prachi Rina Shital Smita sure…" at bounding box center [117, 211] width 51 height 13
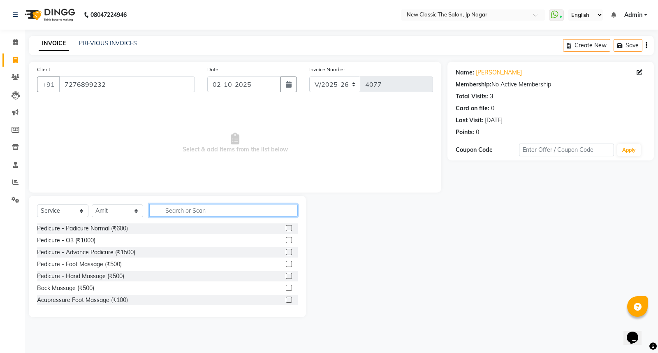
click at [167, 209] on input "text" at bounding box center [223, 210] width 149 height 13
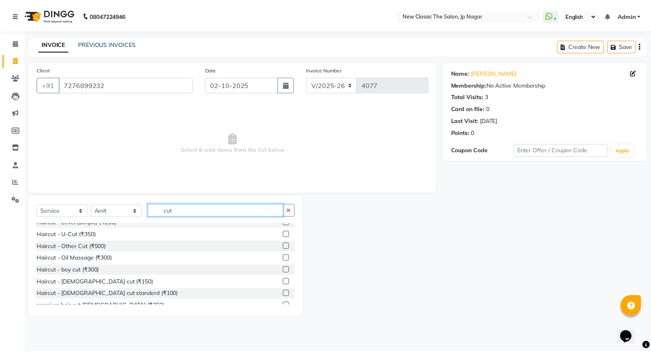
scroll to position [72, 0]
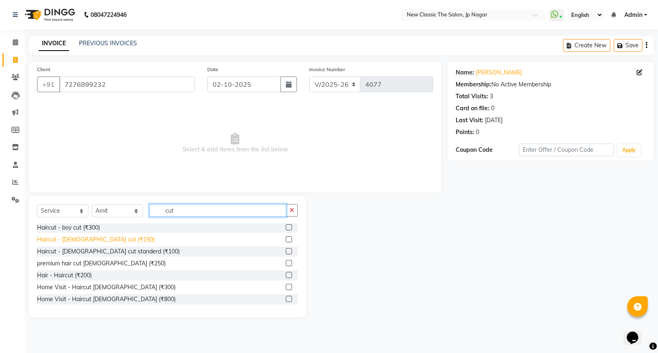
type input "cut"
click at [91, 237] on div "Haircut - male cut (₹150)" at bounding box center [96, 239] width 118 height 9
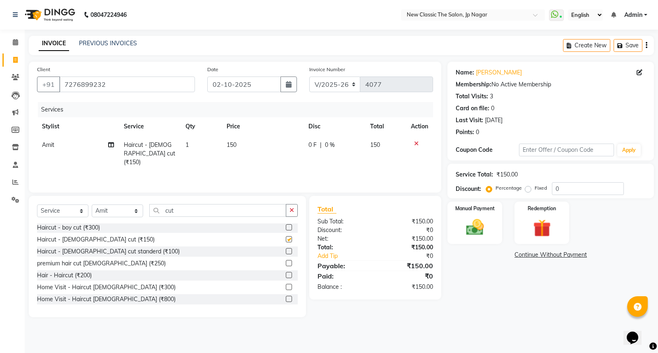
checkbox input "false"
click at [467, 227] on img at bounding box center [475, 227] width 30 height 21
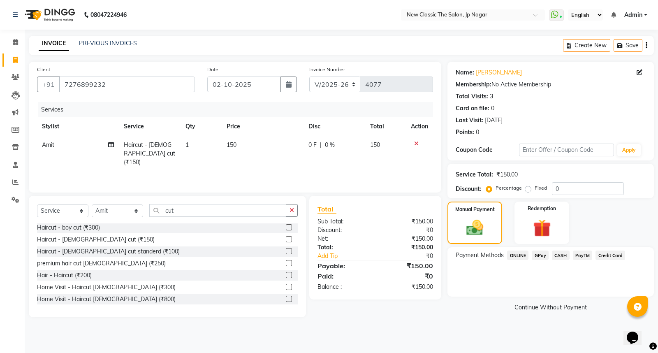
click at [560, 253] on span "CASH" at bounding box center [561, 255] width 18 height 9
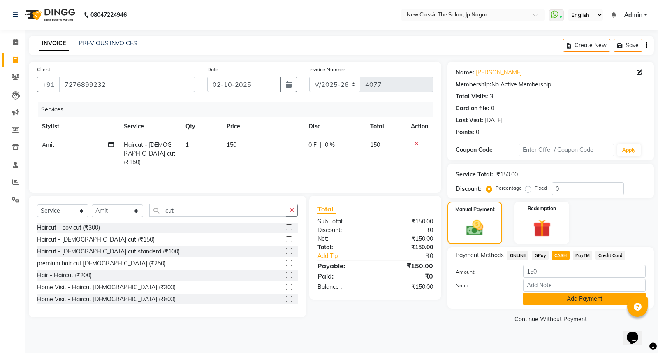
click at [550, 301] on button "Add Payment" at bounding box center [584, 299] width 123 height 13
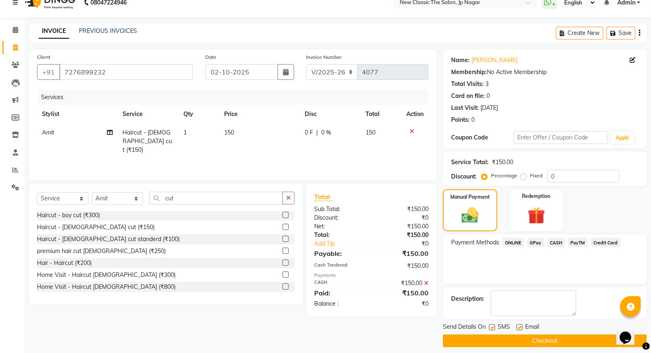
scroll to position [19, 0]
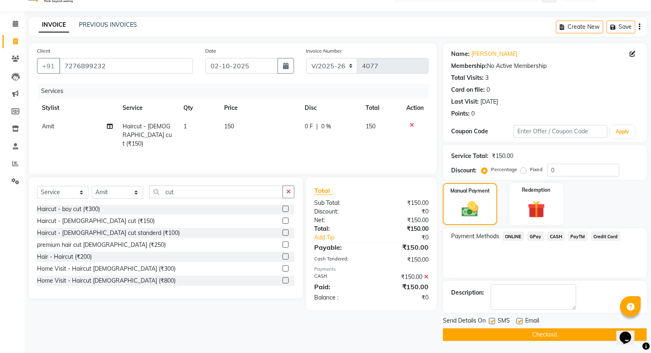
click at [544, 331] on button "Checkout" at bounding box center [545, 334] width 204 height 13
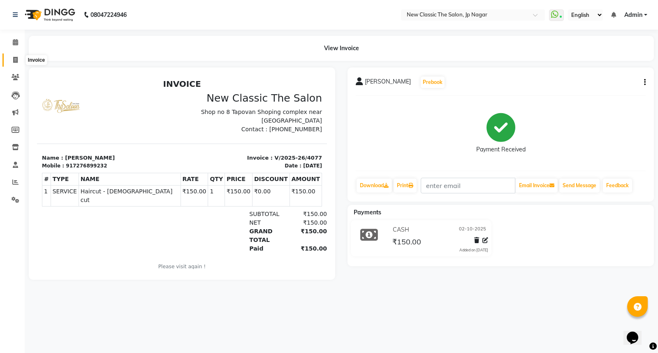
click at [15, 60] on icon at bounding box center [15, 60] width 5 height 6
select select "service"
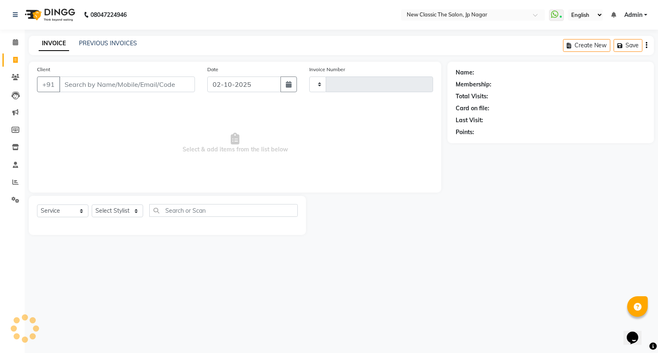
type input "4078"
select select "4678"
click at [101, 86] on input "Client" at bounding box center [127, 85] width 136 height 16
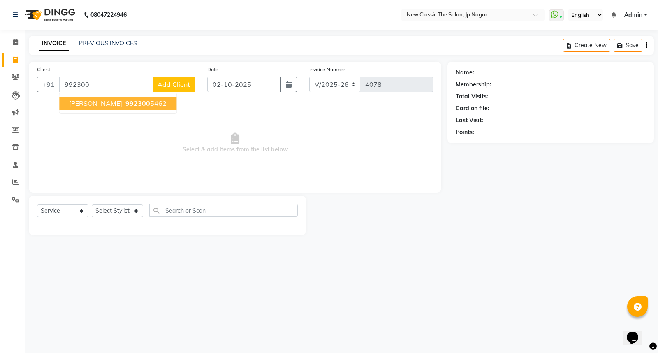
click at [95, 105] on span "SONALI GALGATE" at bounding box center [95, 103] width 53 height 8
type input "9923005462"
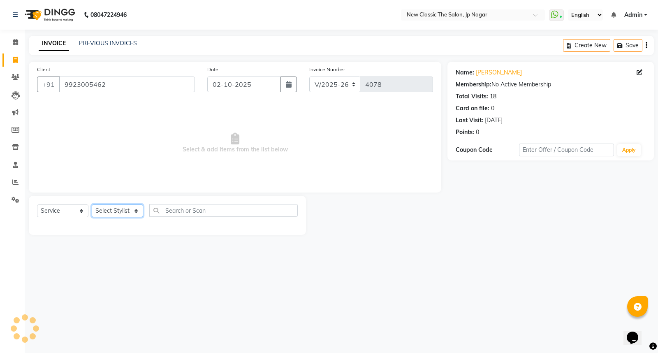
click at [130, 211] on select "Select Stylist Amit Amol Anil Kirti Komal Manager Prachi Rina Shital Smita sure…" at bounding box center [117, 211] width 51 height 13
select select "27780"
click at [92, 205] on select "Select Stylist Amit Amol Anil Kirti Komal Manager Prachi Rina Shital Smita sure…" at bounding box center [117, 211] width 51 height 13
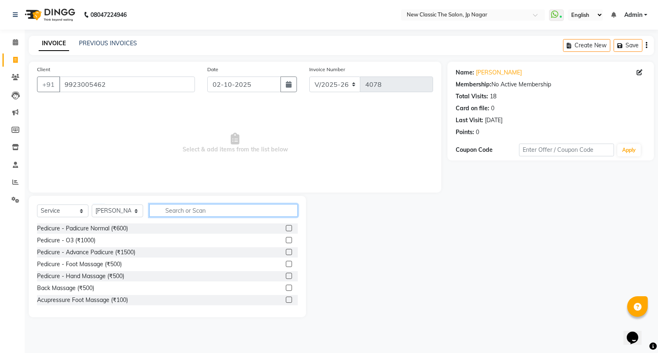
click at [180, 213] on input "text" at bounding box center [223, 210] width 149 height 13
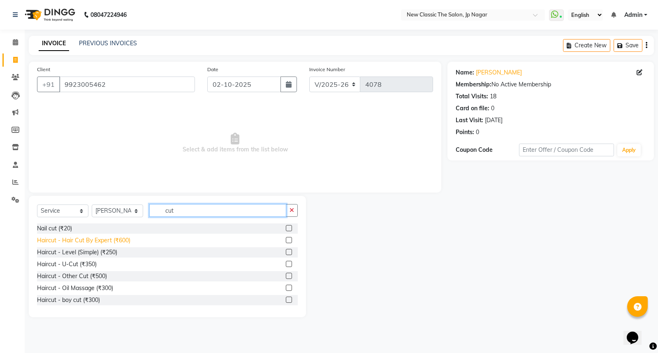
type input "cut"
click at [76, 242] on div "Haircut - Hair Cut By Expert (₹600)" at bounding box center [83, 240] width 93 height 9
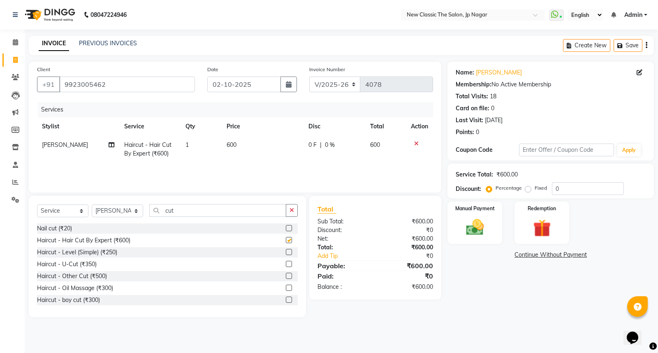
checkbox input "false"
click at [200, 211] on input "cut" at bounding box center [217, 210] width 137 height 13
click at [233, 211] on input "cut" at bounding box center [217, 210] width 137 height 13
type input "c"
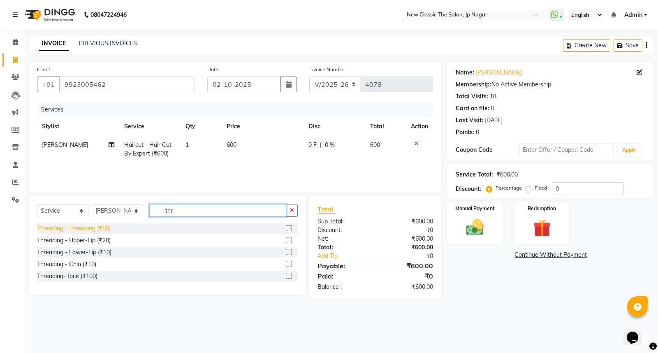
type input "thr"
click at [79, 232] on div "Threading - Threading (₹50)" at bounding box center [74, 228] width 74 height 9
checkbox input "false"
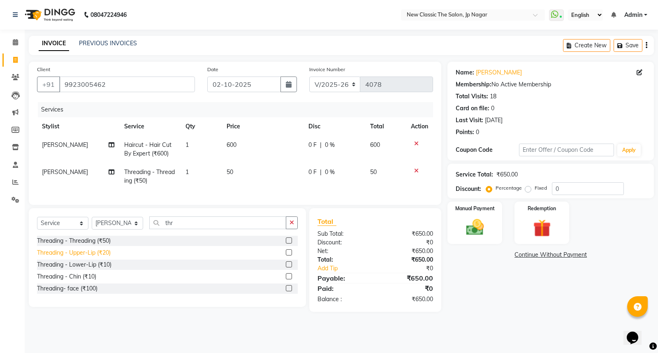
click at [83, 257] on div "Threading - Upper-Lip (₹20)" at bounding box center [74, 253] width 74 height 9
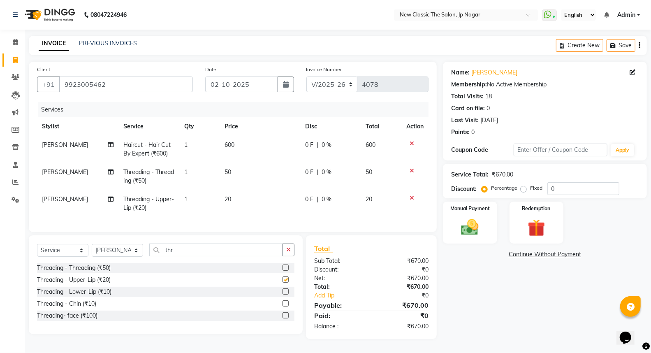
checkbox input "false"
click at [45, 173] on span "surendra" at bounding box center [65, 171] width 46 height 7
select select "27780"
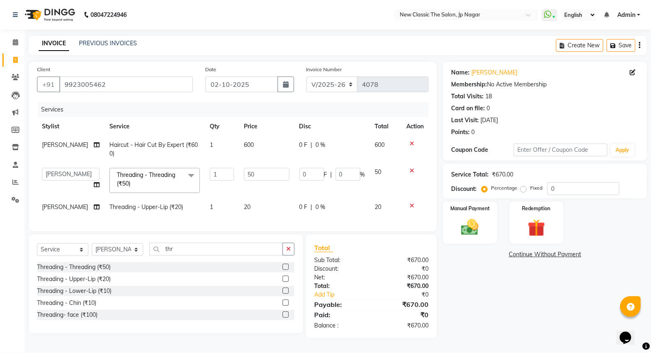
click at [45, 173] on select "Amit Amol Anil Kirti Komal Manager Prachi Rina Shital Smita surendra" at bounding box center [71, 174] width 58 height 13
select select "27627"
click at [55, 205] on span "surendra" at bounding box center [65, 206] width 46 height 7
select select "27780"
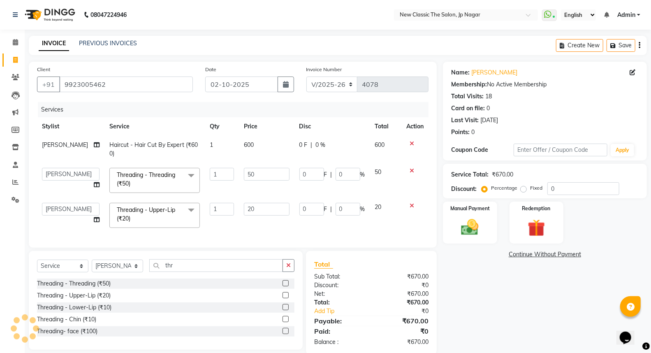
click at [55, 205] on select "Amit Amol Anil Kirti Komal Manager Prachi Rina Shital Smita surendra" at bounding box center [71, 209] width 58 height 13
select select "27627"
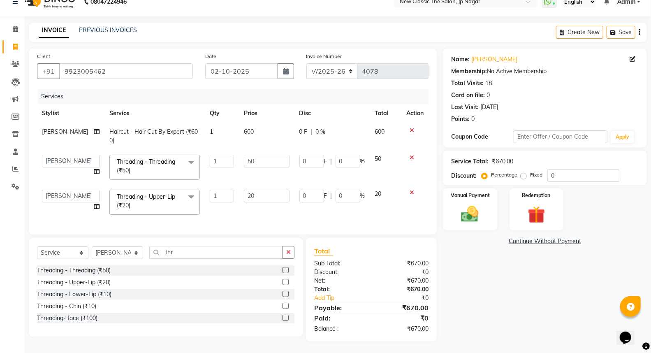
scroll to position [21, 0]
click at [302, 189] on input "0" at bounding box center [312, 195] width 25 height 13
type input "10"
click at [291, 204] on td "20" at bounding box center [267, 201] width 56 height 35
select select "27627"
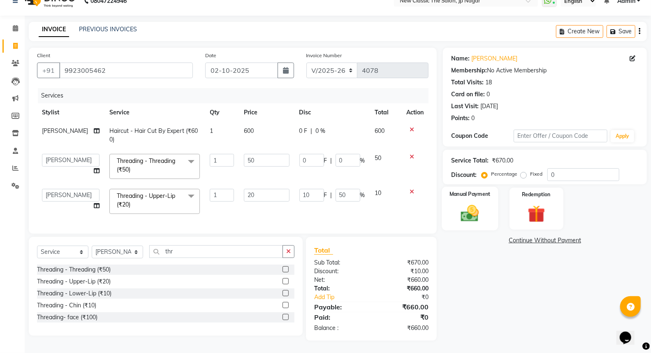
click at [475, 206] on img at bounding box center [470, 213] width 29 height 21
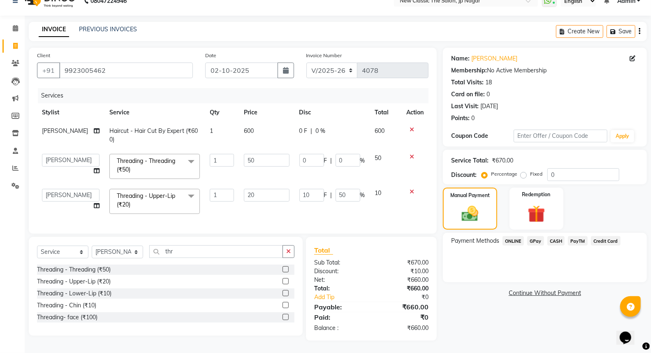
click at [557, 236] on span "CASH" at bounding box center [557, 240] width 18 height 9
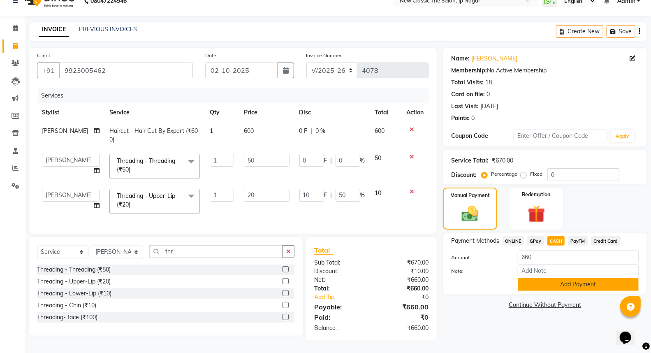
click at [551, 280] on button "Add Payment" at bounding box center [578, 284] width 121 height 13
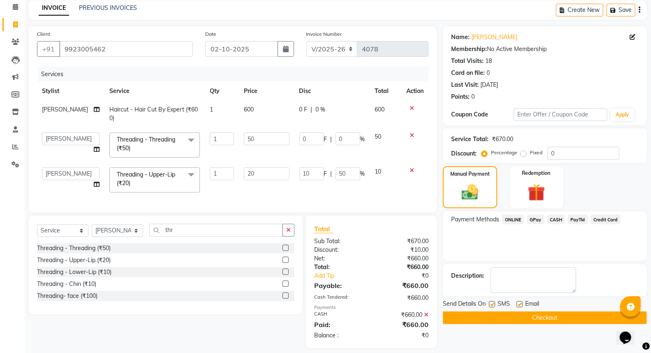
scroll to position [50, 0]
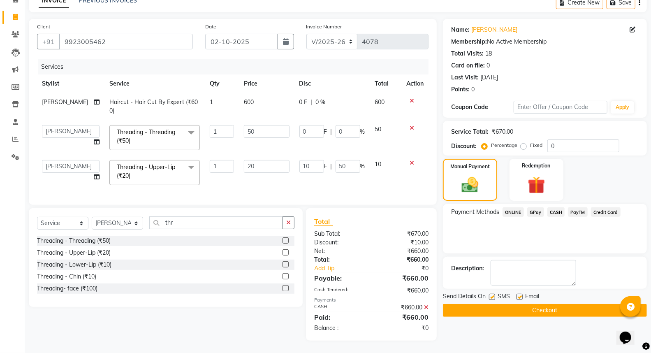
click at [530, 304] on button "Checkout" at bounding box center [545, 310] width 204 height 13
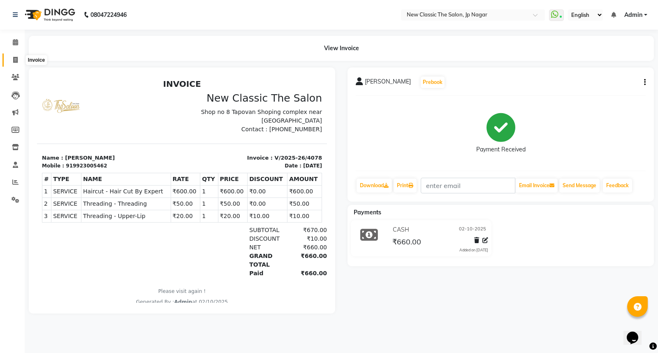
click at [14, 58] on icon at bounding box center [15, 60] width 5 height 6
select select "4678"
select select "service"
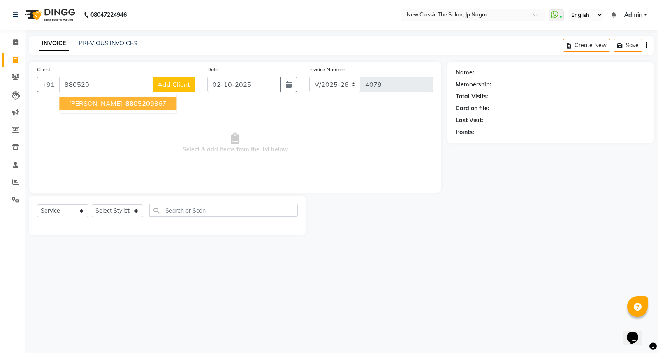
click at [96, 104] on span "karishma waghamare" at bounding box center [95, 103] width 53 height 8
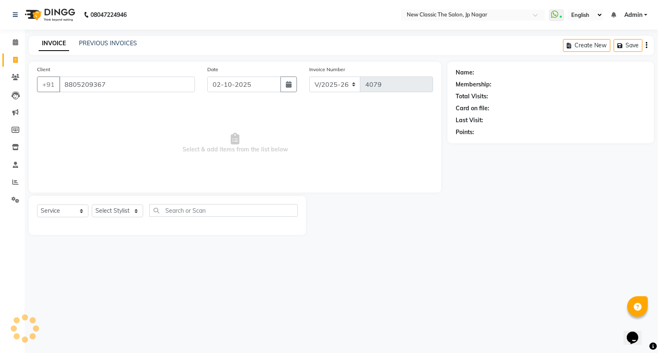
type input "8805209367"
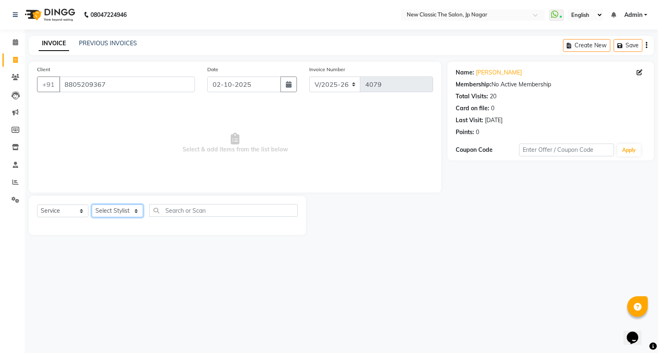
click at [128, 215] on select "Select Stylist Amit Amol Anil Kirti Komal Manager Prachi Rina Shital Smita sure…" at bounding box center [117, 211] width 51 height 13
select select "27627"
click at [92, 205] on select "Select Stylist Amit Amol Anil Kirti Komal Manager Prachi Rina Shital Smita sure…" at bounding box center [117, 211] width 51 height 13
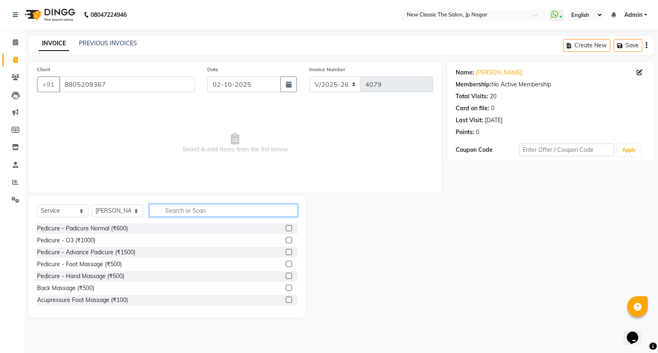
click at [162, 209] on input "text" at bounding box center [223, 210] width 149 height 13
type input "wax"
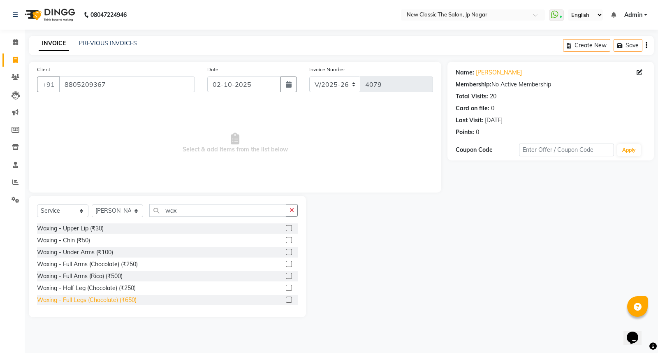
click at [135, 302] on div "Waxing - Full Legs (Chocolate) (₹650)" at bounding box center [87, 300] width 100 height 9
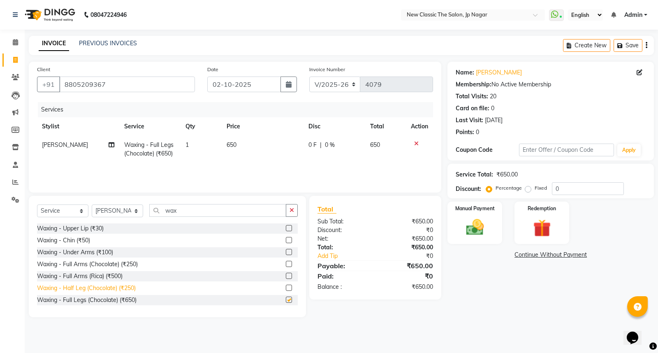
checkbox input "false"
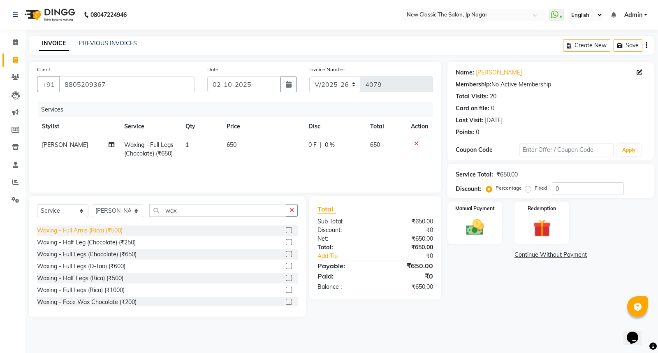
click at [97, 232] on div "Waxing - Full Arms (Rica) (₹500)" at bounding box center [80, 230] width 86 height 9
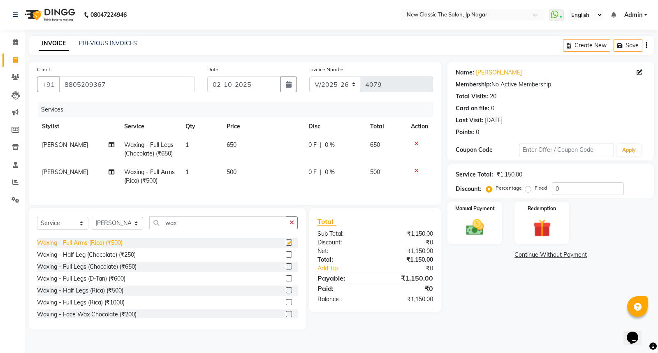
checkbox input "false"
click at [284, 229] on input "wax" at bounding box center [217, 222] width 137 height 13
click at [293, 226] on icon "button" at bounding box center [292, 223] width 5 height 6
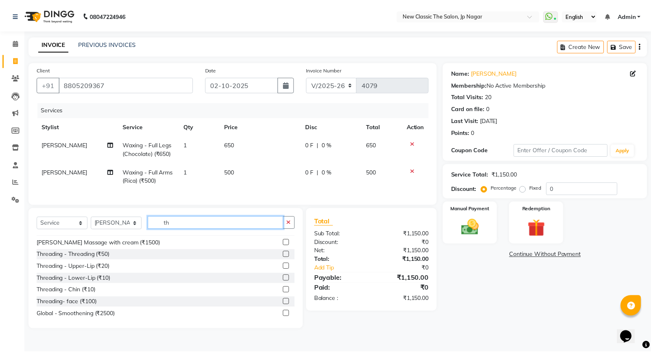
scroll to position [0, 0]
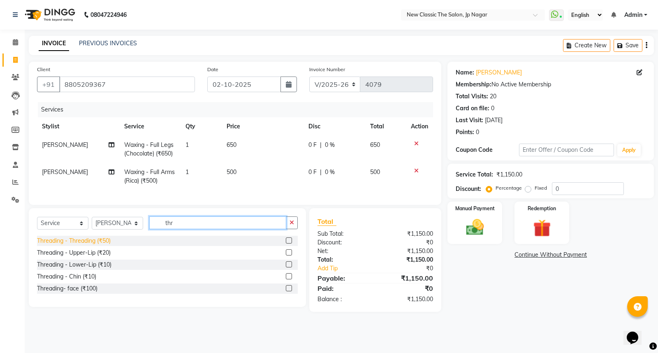
type input "thr"
click at [94, 243] on div "Threading - Threading (₹50)" at bounding box center [167, 241] width 261 height 10
click at [100, 245] on div "Threading - Threading (₹50)" at bounding box center [74, 241] width 74 height 9
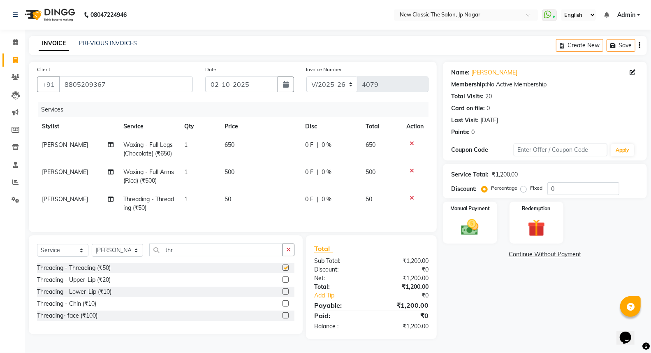
checkbox input "false"
click at [104, 284] on div "Threading - Upper-Lip (₹20)" at bounding box center [74, 280] width 74 height 9
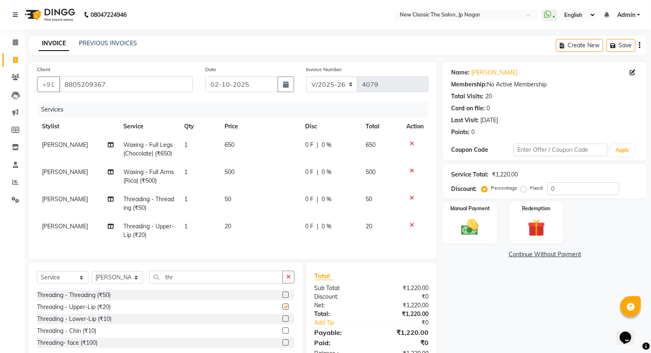
checkbox input "false"
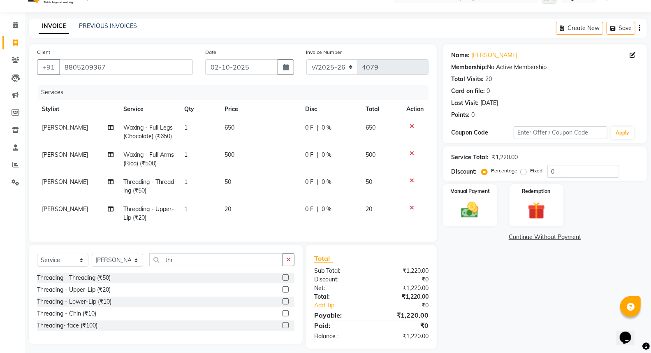
scroll to position [32, 0]
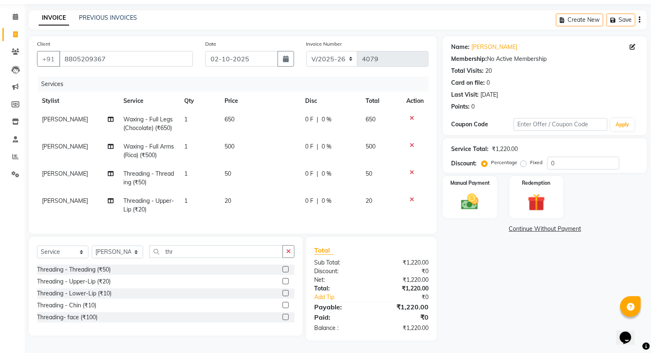
click at [302, 192] on td "0 F | 0 %" at bounding box center [330, 205] width 60 height 27
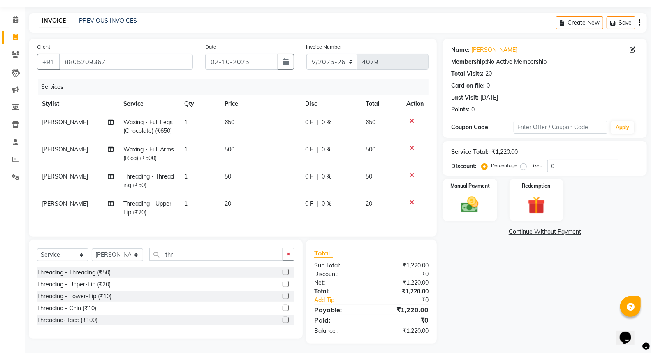
select select "27627"
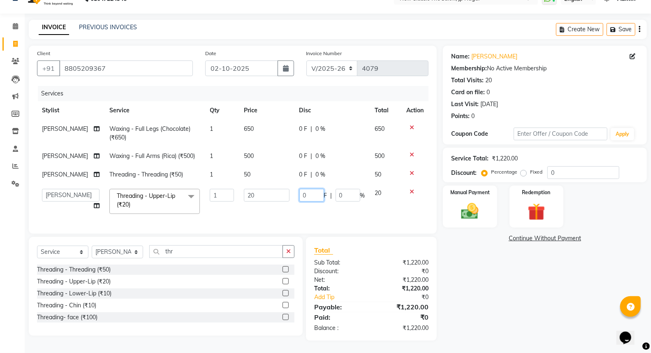
click at [300, 189] on input "0" at bounding box center [312, 195] width 25 height 13
type input "10"
click at [463, 203] on img at bounding box center [470, 211] width 29 height 21
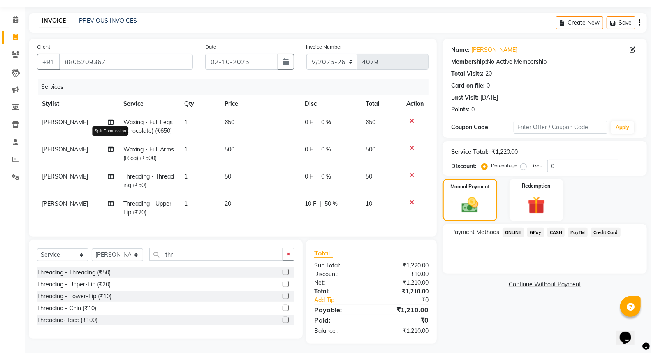
click at [112, 149] on icon at bounding box center [111, 149] width 6 height 6
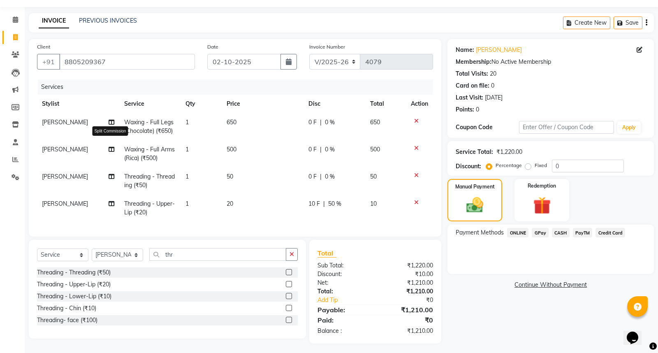
select select "27627"
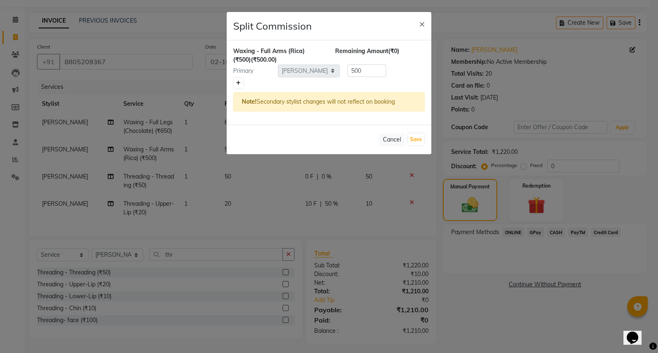
click at [239, 84] on icon at bounding box center [238, 83] width 5 height 5
type input "250"
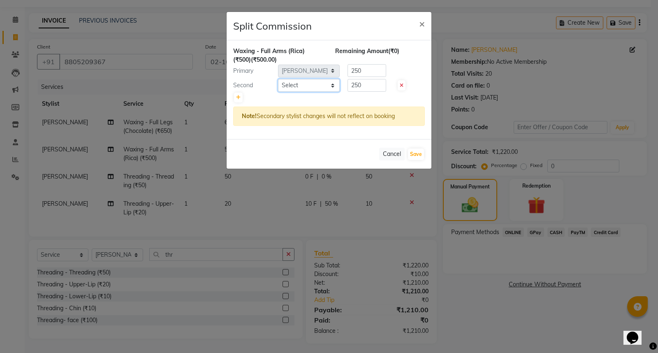
click at [286, 84] on select "Select Amit Amol Anil Kirti Komal Manager Prachi Rina Shital Smita surendra" at bounding box center [309, 85] width 62 height 13
select select "85910"
click at [278, 79] on select "Select Amit Amol Anil Kirti Komal Manager Prachi Rina Shital Smita surendra" at bounding box center [309, 85] width 62 height 13
drag, startPoint x: 413, startPoint y: 154, endPoint x: 406, endPoint y: 156, distance: 7.6
click at [413, 154] on button "Save" at bounding box center [416, 155] width 16 height 12
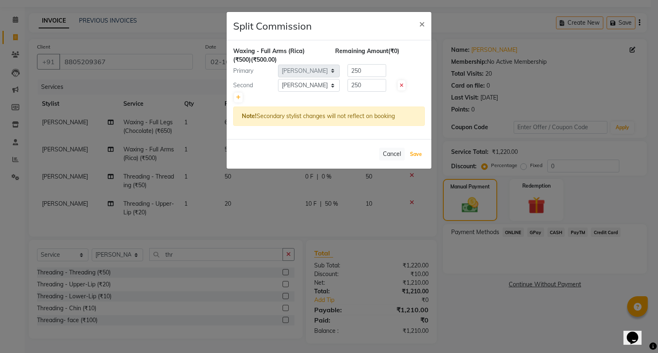
select select "Select"
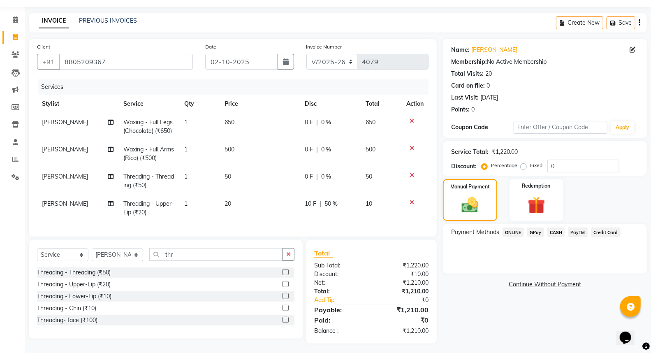
click at [515, 232] on span "ONLINE" at bounding box center [513, 232] width 21 height 9
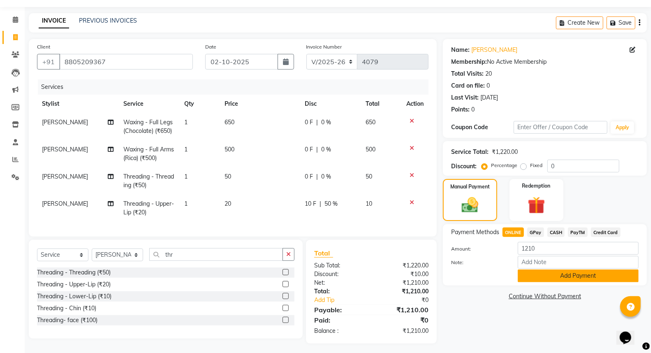
click at [572, 274] on button "Add Payment" at bounding box center [578, 276] width 121 height 13
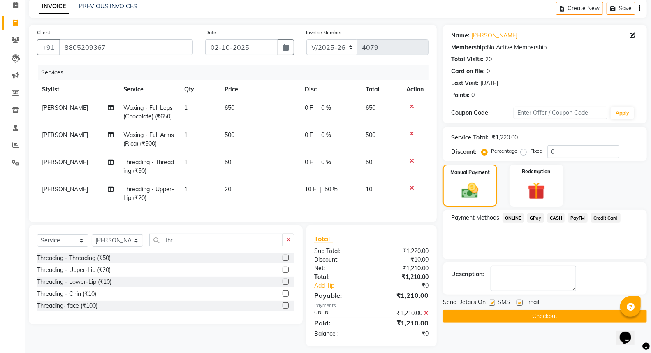
scroll to position [49, 0]
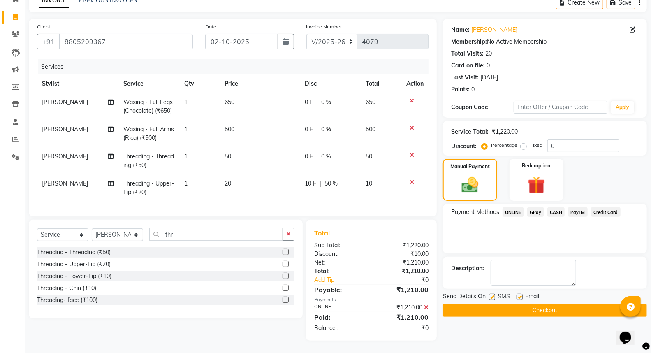
click at [540, 305] on button "Checkout" at bounding box center [545, 310] width 204 height 13
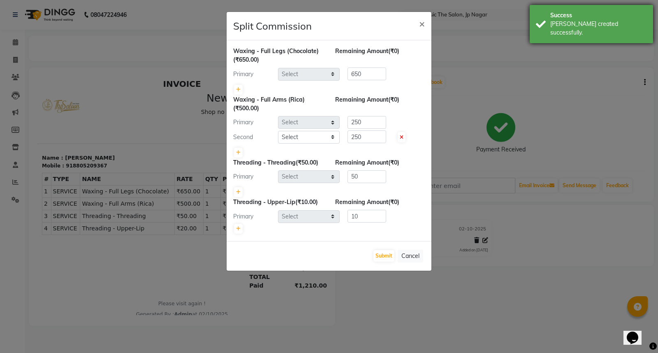
select select "27627"
select select "85910"
select select "27627"
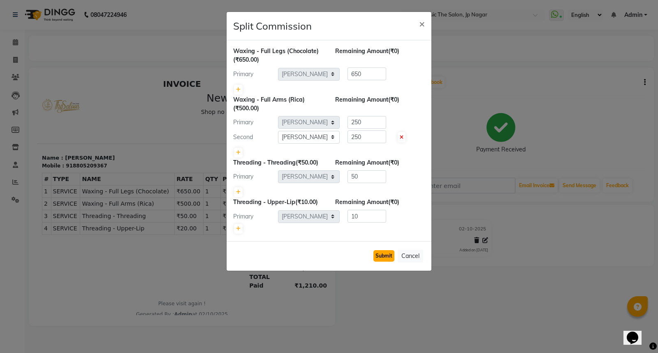
click at [383, 257] on button "Submit" at bounding box center [384, 256] width 21 height 12
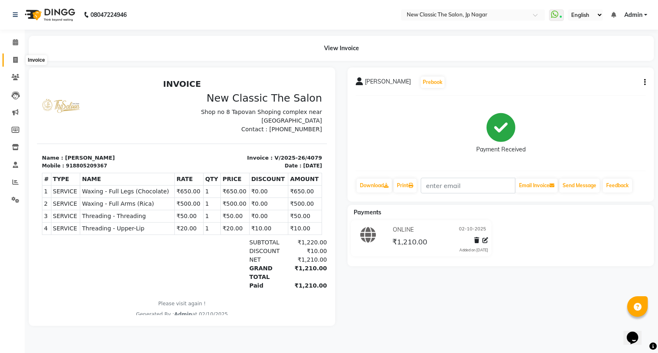
click at [18, 61] on span at bounding box center [15, 60] width 14 height 9
select select "service"
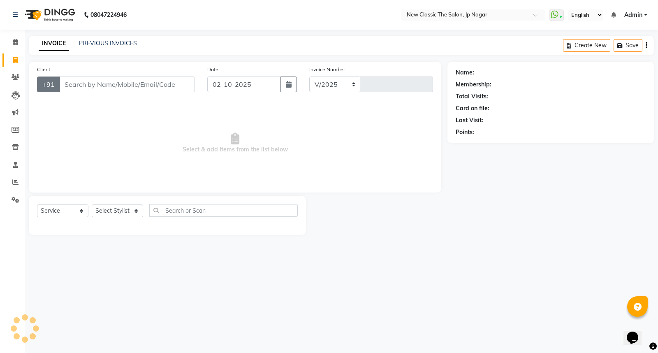
select select "4678"
type input "4080"
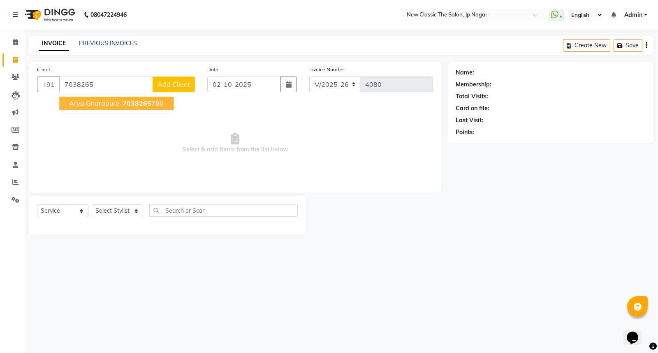
click at [93, 102] on span "Arya gharapure" at bounding box center [94, 103] width 50 height 8
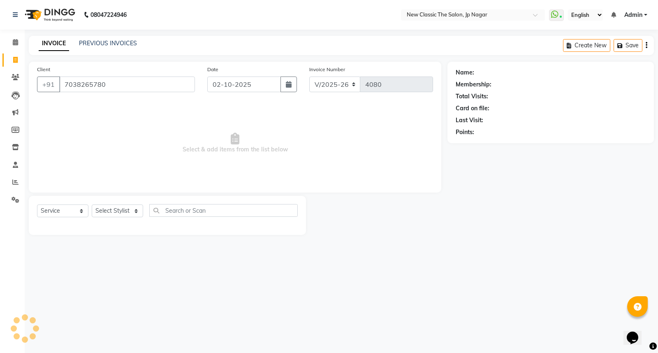
type input "7038265780"
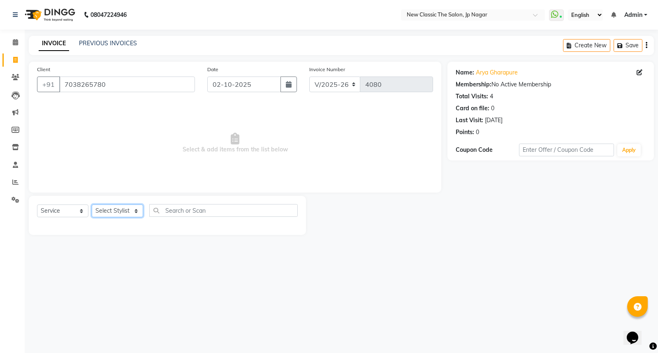
click at [109, 214] on select "Select Stylist Amit Amol Anil Kirti Komal Manager Prachi Rina Shital Smita sure…" at bounding box center [117, 211] width 51 height 13
select select "77556"
click at [92, 205] on select "Select Stylist Amit Amol Anil Kirti Komal Manager Prachi Rina Shital Smita sure…" at bounding box center [117, 211] width 51 height 13
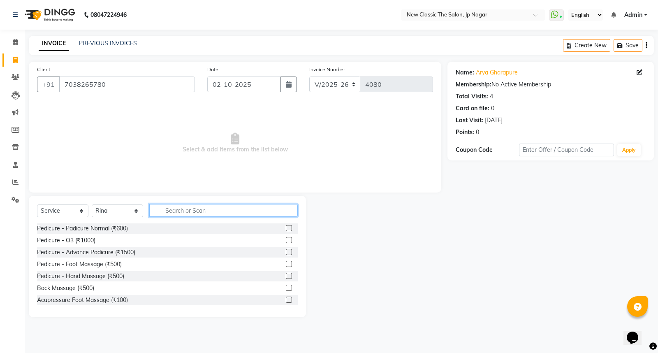
click at [166, 205] on input "text" at bounding box center [223, 210] width 149 height 13
type input "e"
type input "wax"
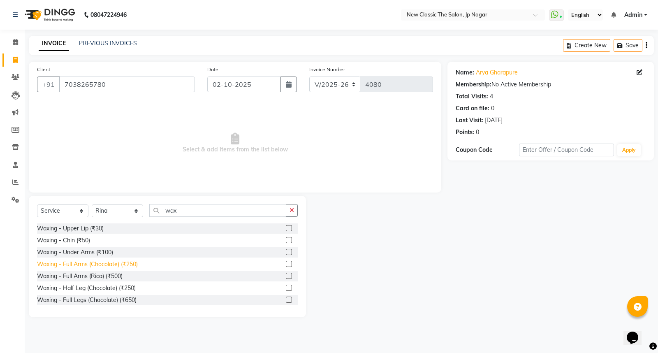
click at [136, 263] on div "Waxing - Full Arms (Chocolate) (₹250)" at bounding box center [87, 264] width 101 height 9
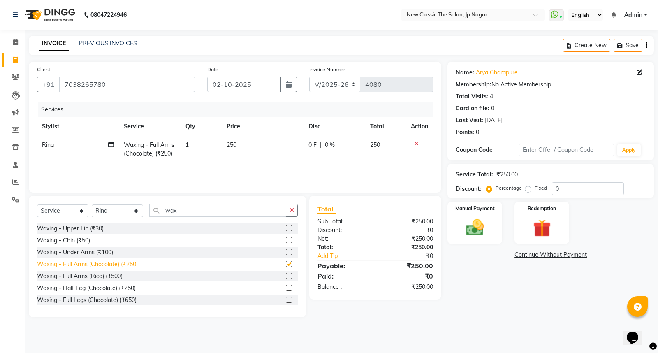
checkbox input "false"
click at [290, 212] on icon "button" at bounding box center [292, 210] width 5 height 6
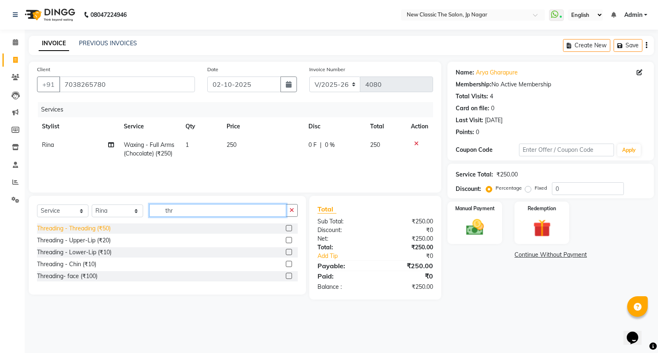
type input "thr"
click at [101, 229] on div "Threading - Threading (₹50)" at bounding box center [74, 228] width 74 height 9
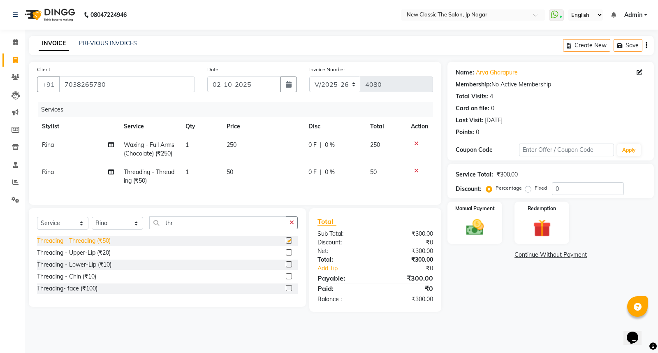
checkbox input "false"
click at [111, 257] on div "Threading - Upper-Lip (₹20)" at bounding box center [74, 253] width 74 height 9
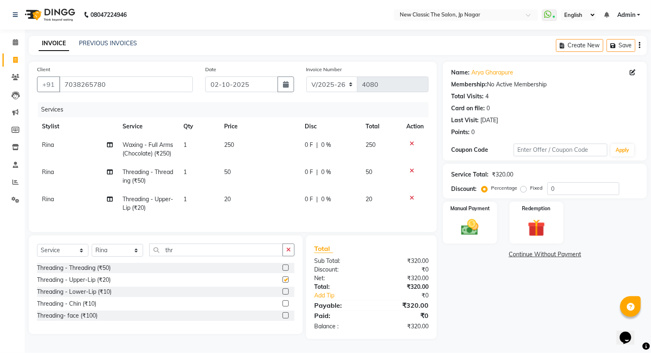
checkbox input "false"
click at [286, 253] on icon "button" at bounding box center [288, 250] width 5 height 6
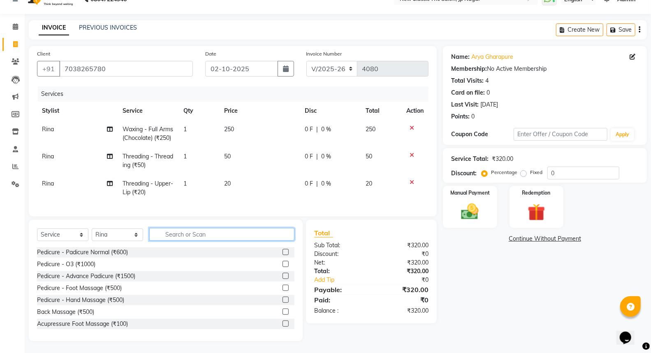
scroll to position [31, 0]
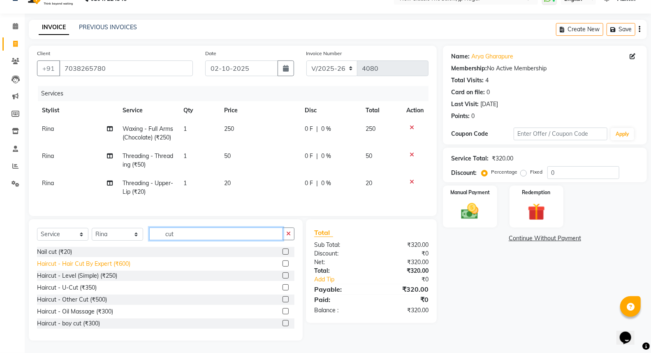
type input "cut"
click at [84, 265] on div "Haircut - Hair Cut By Expert (₹600)" at bounding box center [83, 264] width 93 height 9
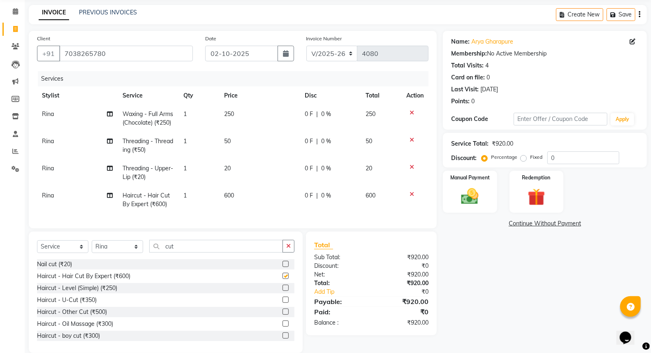
checkbox input "false"
click at [47, 199] on span "Rina" at bounding box center [48, 195] width 12 height 7
select select "77556"
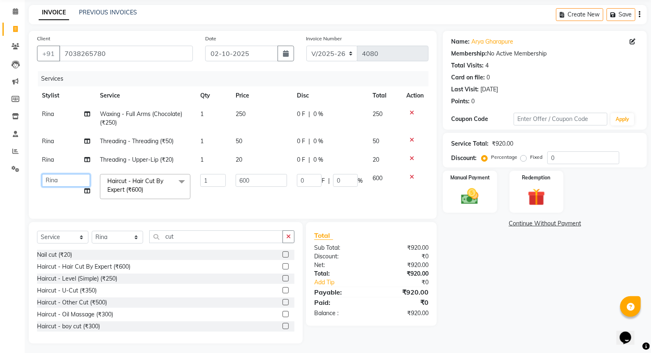
click at [47, 179] on select "Amit Amol Anil Kirti Komal Manager Prachi Rina Shital Smita surendra" at bounding box center [66, 180] width 48 height 13
select select "27780"
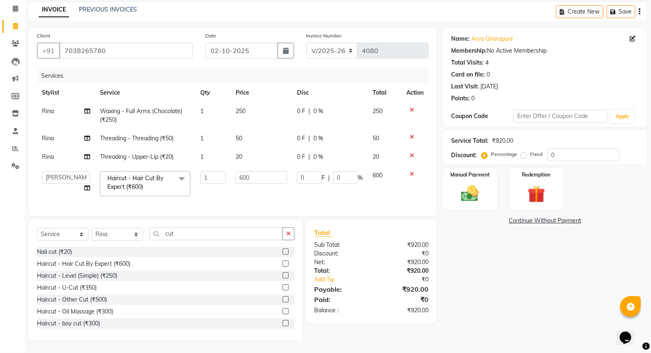
scroll to position [40, 0]
click at [295, 149] on td "0 F | 0 %" at bounding box center [330, 157] width 76 height 19
select select "77556"
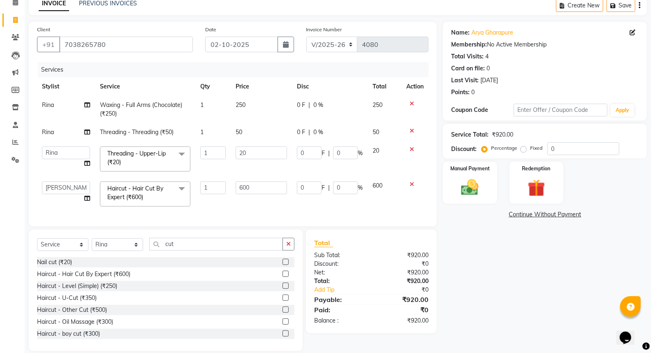
click at [297, 152] on td "0 F | 0 %" at bounding box center [330, 159] width 76 height 35
click at [299, 152] on input "0" at bounding box center [309, 152] width 25 height 13
type input "10"
click at [467, 186] on img at bounding box center [470, 187] width 29 height 21
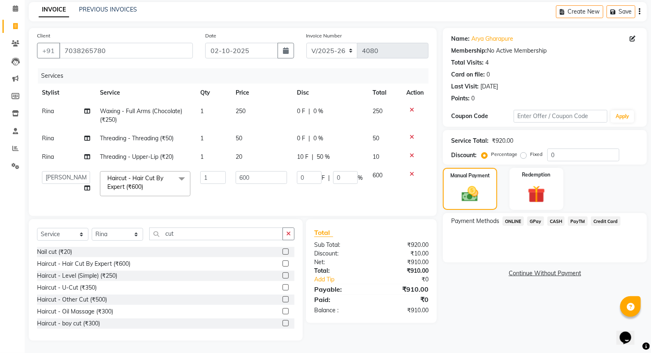
click at [553, 216] on span "CASH" at bounding box center [557, 220] width 18 height 9
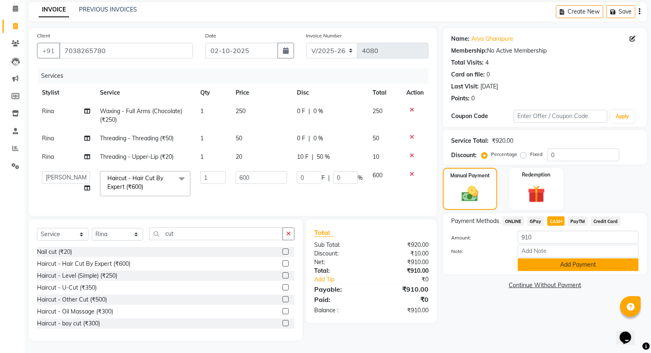
click at [547, 260] on button "Add Payment" at bounding box center [578, 264] width 121 height 13
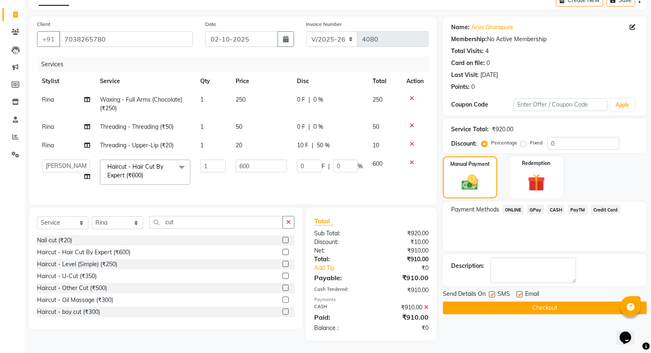
scroll to position [51, 0]
click at [541, 304] on button "Checkout" at bounding box center [545, 308] width 204 height 13
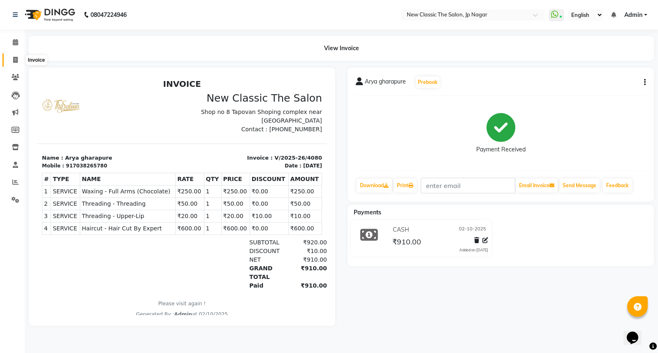
drag, startPoint x: 15, startPoint y: 60, endPoint x: 19, endPoint y: 75, distance: 15.2
click at [15, 62] on icon at bounding box center [15, 60] width 5 height 6
select select "service"
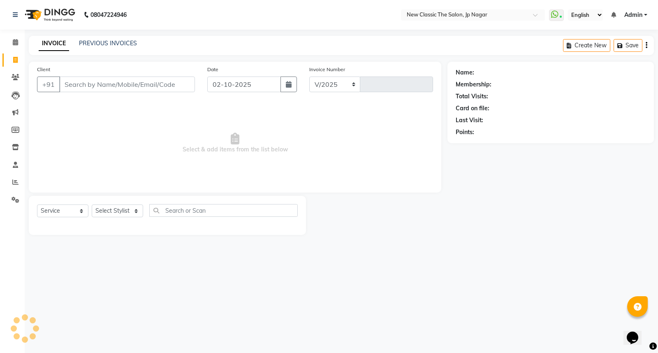
select select "4678"
type input "4081"
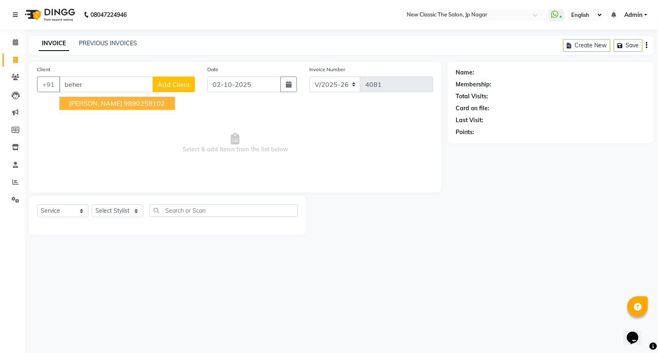
click at [142, 104] on ngb-highlight "9890258102" at bounding box center [144, 103] width 41 height 8
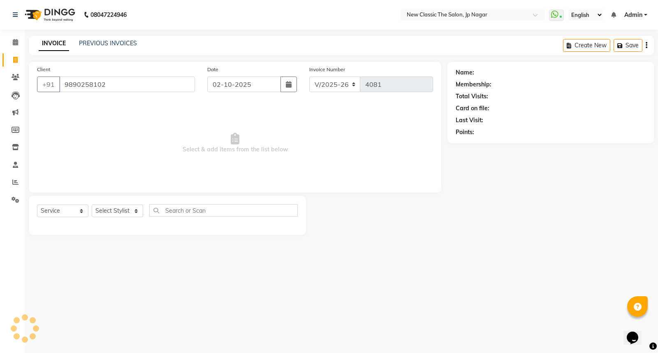
type input "9890258102"
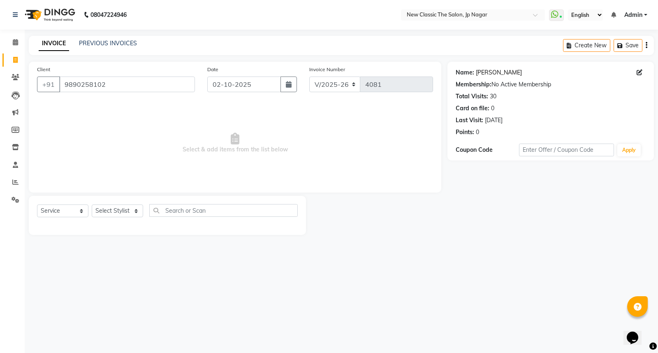
click at [484, 71] on link "Dinesh Behere" at bounding box center [499, 72] width 46 height 9
click at [113, 212] on select "Select Stylist Amit Amol Anil Kirti Komal Manager Prachi Rina Shital Smita sure…" at bounding box center [117, 211] width 51 height 13
select select "27780"
click at [92, 205] on select "Select Stylist Amit Amol Anil Kirti Komal Manager Prachi Rina Shital Smita sure…" at bounding box center [117, 211] width 51 height 13
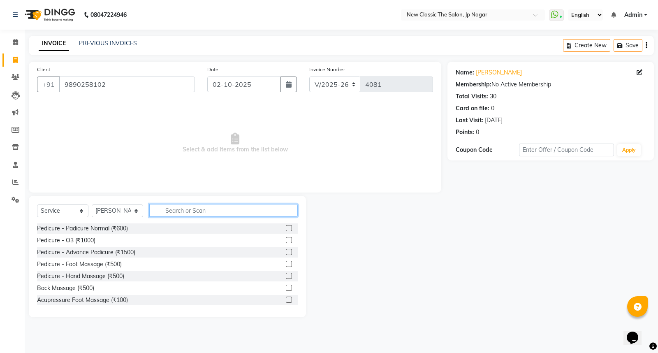
click at [208, 213] on input "text" at bounding box center [223, 210] width 149 height 13
click at [59, 209] on select "Select Service Product Membership Package Voucher Prepaid Gift Card" at bounding box center [62, 211] width 51 height 13
click at [37, 205] on select "Select Service Product Membership Package Voucher Prepaid Gift Card" at bounding box center [62, 211] width 51 height 13
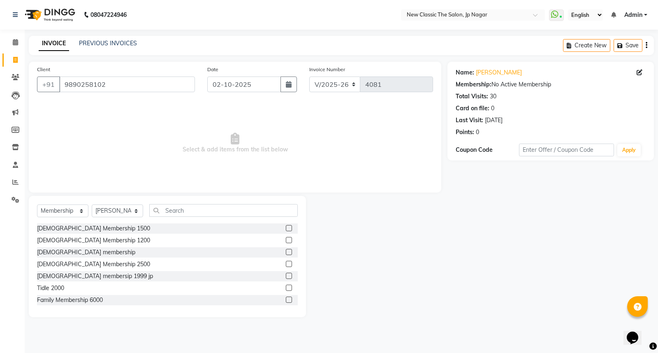
click at [286, 228] on label at bounding box center [289, 228] width 6 height 6
click at [286, 228] on input "checkbox" at bounding box center [288, 228] width 5 height 5
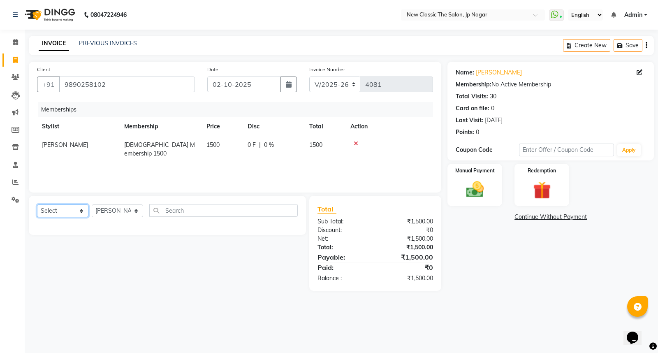
click at [69, 214] on select "Select Service Product Package Voucher Prepaid Gift Card" at bounding box center [62, 211] width 51 height 13
select select "package"
click at [37, 205] on select "Select Service Product Package Voucher Prepaid Gift Card" at bounding box center [62, 211] width 51 height 13
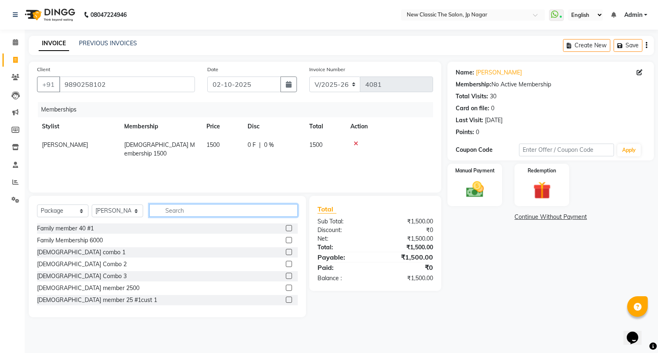
click at [179, 212] on input "text" at bounding box center [223, 210] width 149 height 13
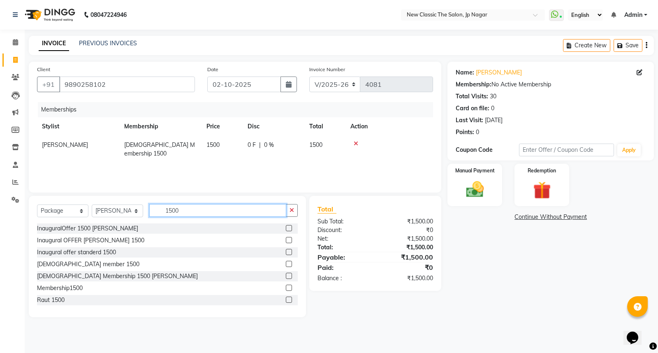
type input "1500"
click at [286, 265] on label at bounding box center [289, 264] width 6 height 6
click at [286, 265] on input "checkbox" at bounding box center [288, 264] width 5 height 5
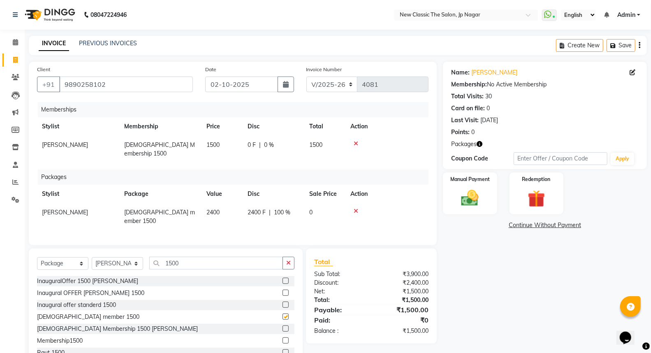
checkbox input "false"
click at [292, 257] on button "button" at bounding box center [289, 263] width 12 height 13
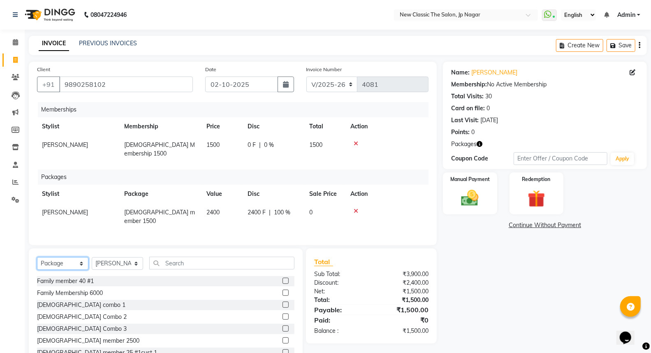
click at [63, 258] on select "Select Service Product Package Voucher Prepaid Gift Card" at bounding box center [62, 263] width 51 height 13
select select "service"
click at [37, 257] on select "Select Service Product Package Voucher Prepaid Gift Card" at bounding box center [62, 263] width 51 height 13
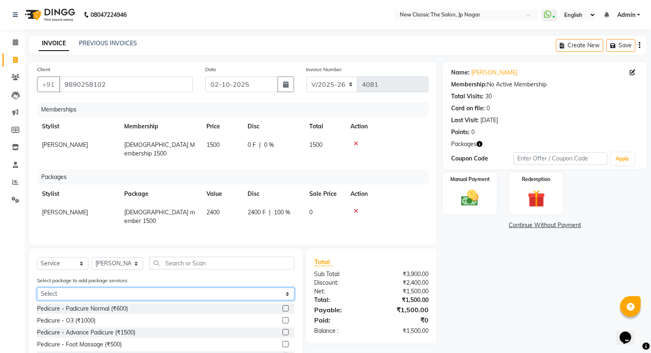
click at [149, 288] on select "Select male member 1500" at bounding box center [166, 294] width 258 height 13
select select "1: Object"
click at [37, 288] on select "Select male member 1500" at bounding box center [166, 294] width 258 height 13
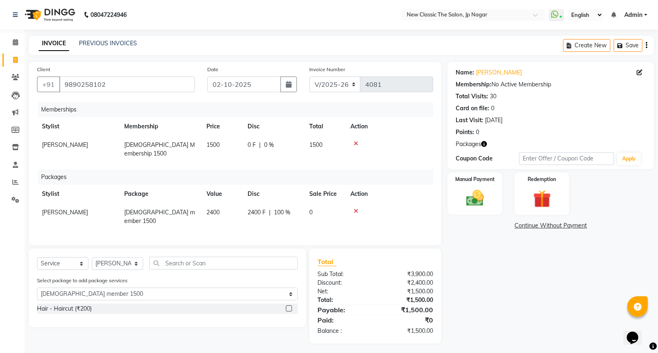
click at [288, 305] on label at bounding box center [289, 308] width 6 height 6
click at [288, 306] on input "checkbox" at bounding box center [288, 308] width 5 height 5
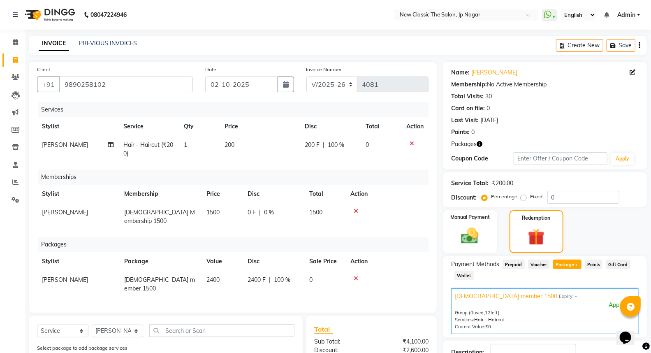
checkbox input "false"
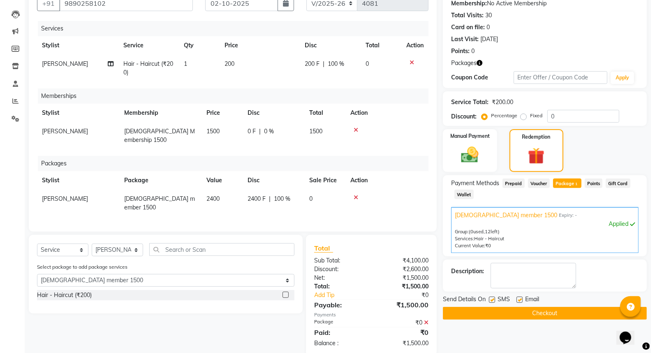
scroll to position [85, 0]
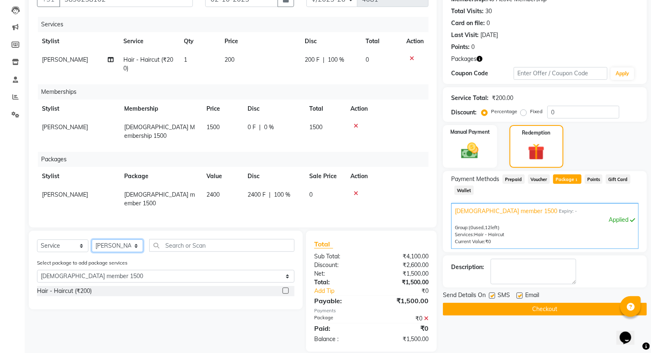
click at [107, 239] on select "Select Stylist Amit Amol Anil Kirti Komal Manager Prachi Rina Shital Smita sure…" at bounding box center [117, 245] width 51 height 13
select select "27632"
click at [92, 239] on select "Select Stylist Amit Amol Anil Kirti Komal Manager Prachi Rina Shital Smita sure…" at bounding box center [117, 245] width 51 height 13
click at [228, 239] on input "text" at bounding box center [221, 245] width 145 height 13
type input "c"
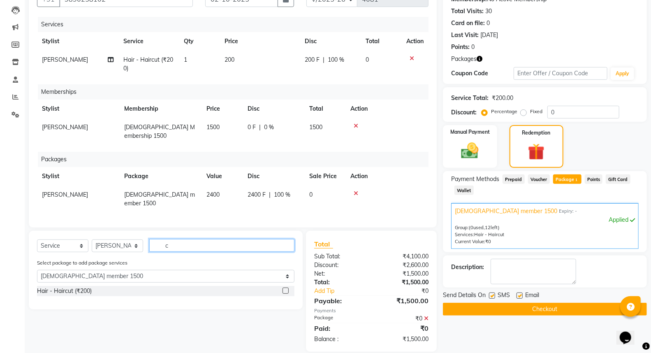
select select "0: undefined"
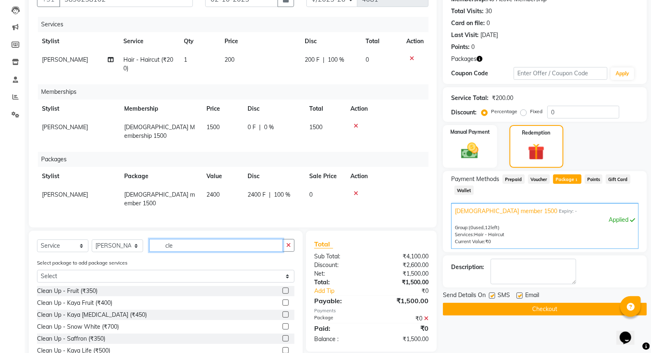
type input "cle"
click at [283, 347] on label at bounding box center [286, 350] width 6 height 6
click at [283, 348] on input "checkbox" at bounding box center [285, 350] width 5 height 5
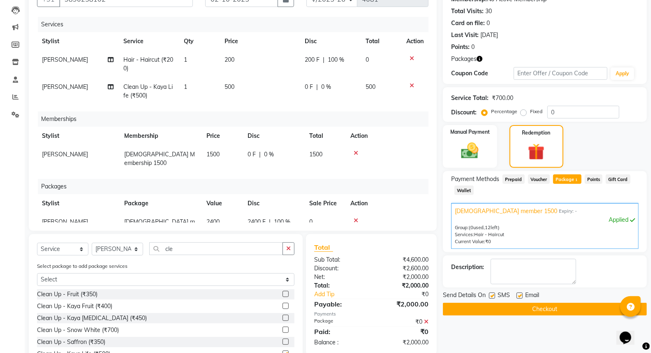
checkbox input "false"
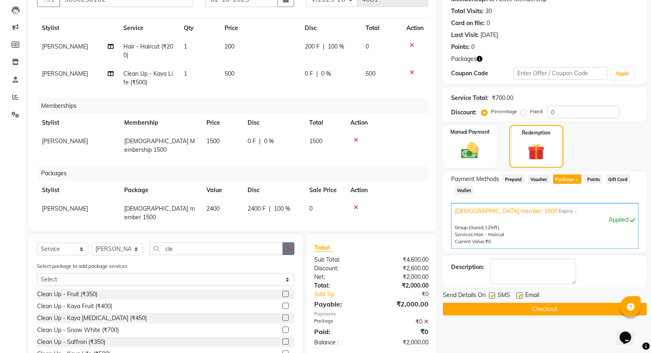
click at [287, 250] on icon "button" at bounding box center [288, 249] width 5 height 6
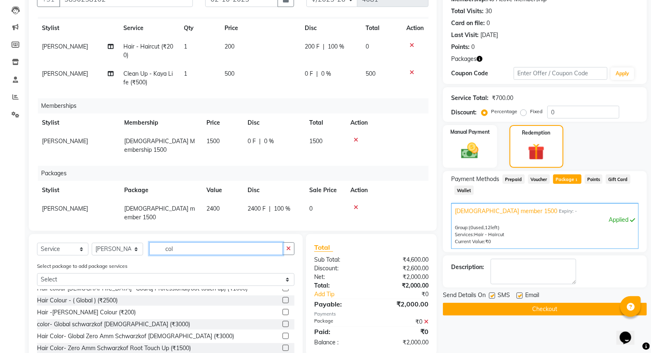
scroll to position [183, 0]
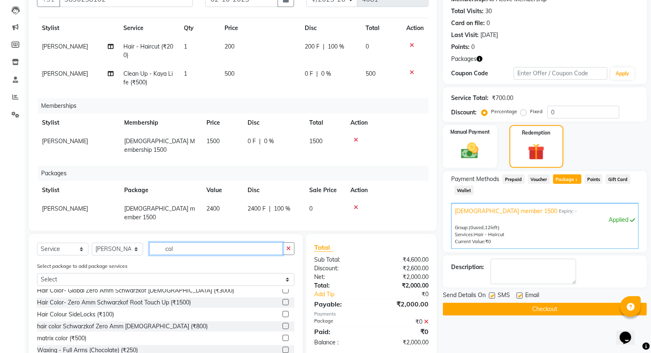
type input "col"
click at [283, 327] on label at bounding box center [286, 326] width 6 height 6
click at [283, 327] on input "checkbox" at bounding box center [285, 326] width 5 height 5
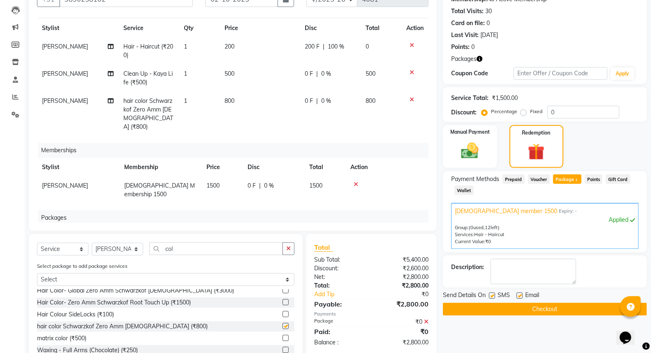
checkbox input "false"
click at [321, 100] on span "0 %" at bounding box center [326, 101] width 10 height 9
select select "27632"
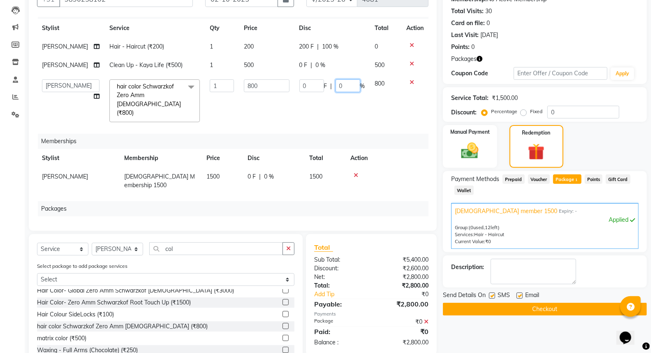
click at [336, 84] on input "0" at bounding box center [348, 85] width 25 height 13
type input "20"
click at [305, 64] on td "0 F | 0 %" at bounding box center [333, 65] width 76 height 19
select select "27632"
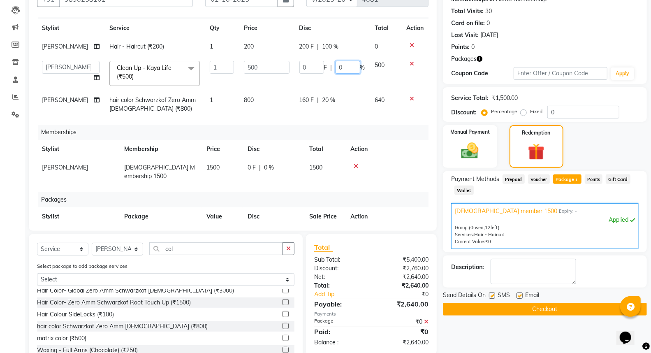
click at [336, 64] on input "0" at bounding box center [348, 67] width 25 height 13
type input "20"
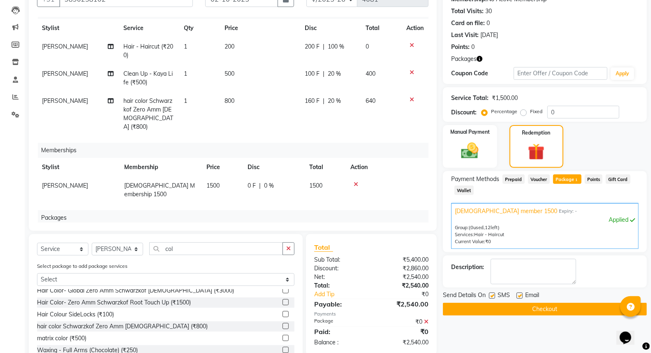
click at [305, 87] on td "100 F | 20 %" at bounding box center [330, 78] width 61 height 27
select select "27632"
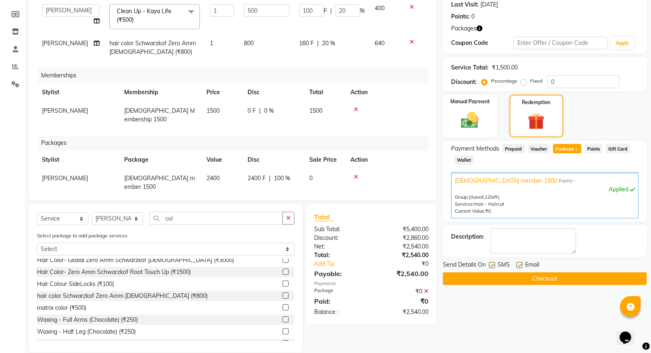
scroll to position [128, 0]
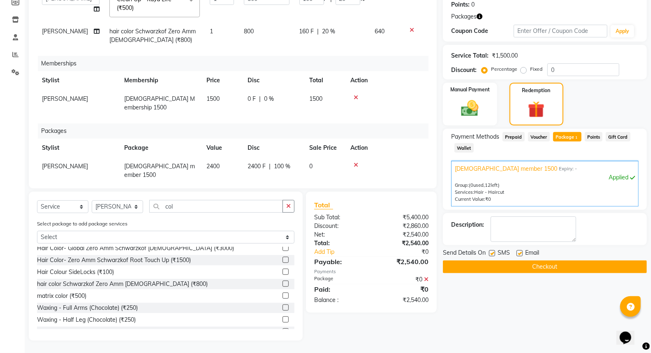
click at [517, 267] on button "Checkout" at bounding box center [545, 266] width 204 height 13
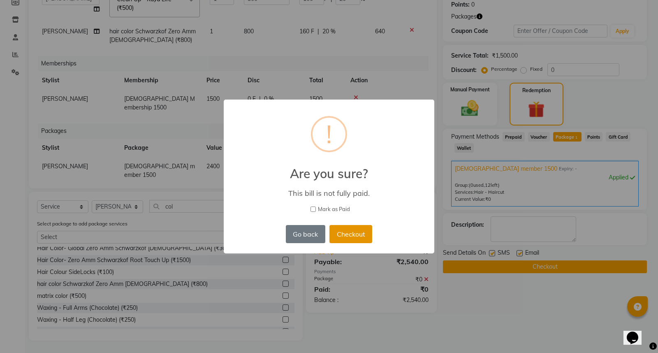
click at [346, 238] on button "Checkout" at bounding box center [351, 234] width 43 height 18
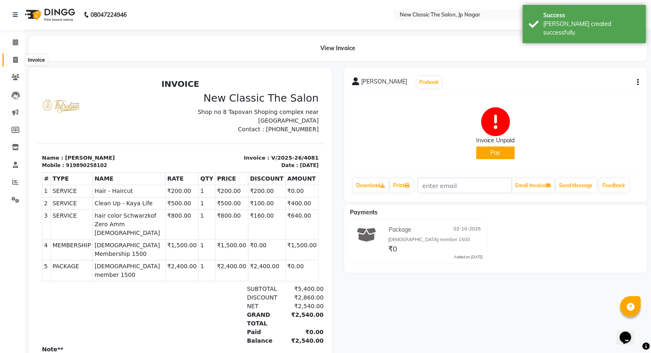
click at [14, 60] on icon at bounding box center [15, 60] width 5 height 6
select select "service"
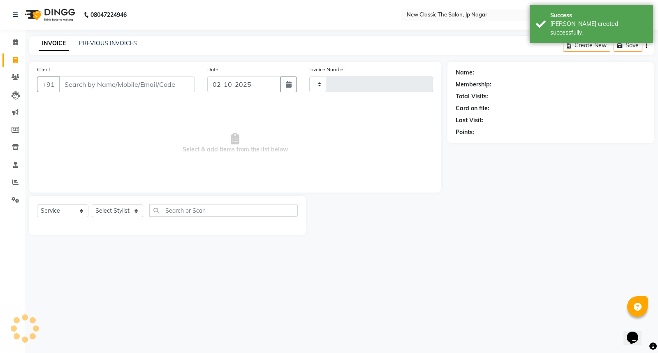
type input "4082"
select select "4678"
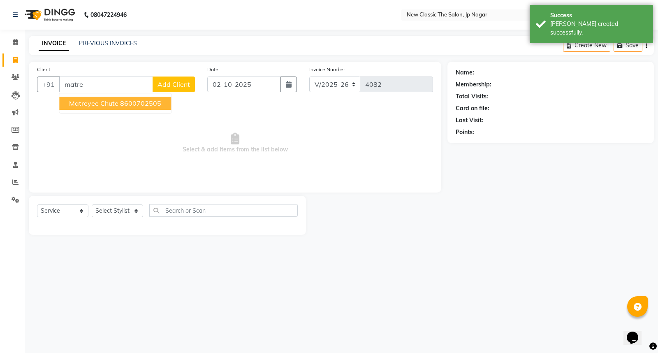
click at [141, 105] on ngb-highlight "8600702505" at bounding box center [140, 103] width 41 height 8
type input "8600702505"
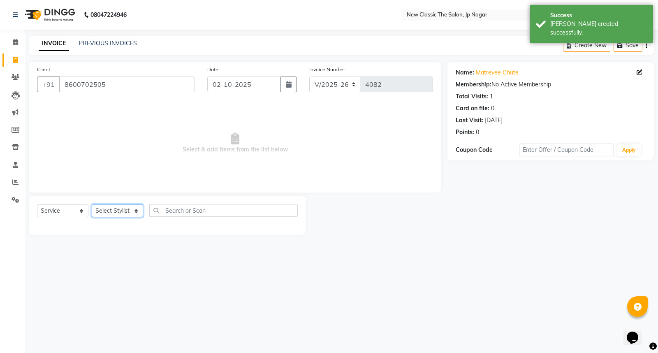
click at [122, 215] on select "Select Stylist Amit Amol Anil Kirti Komal Manager Prachi Rina Shital Smita sure…" at bounding box center [117, 211] width 51 height 13
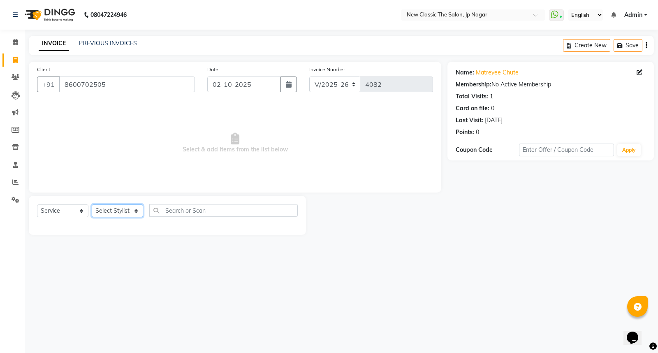
select select "27630"
click at [92, 205] on select "Select Stylist Amit Amol Anil Kirti Komal Manager Prachi Rina Shital Smita sure…" at bounding box center [117, 211] width 51 height 13
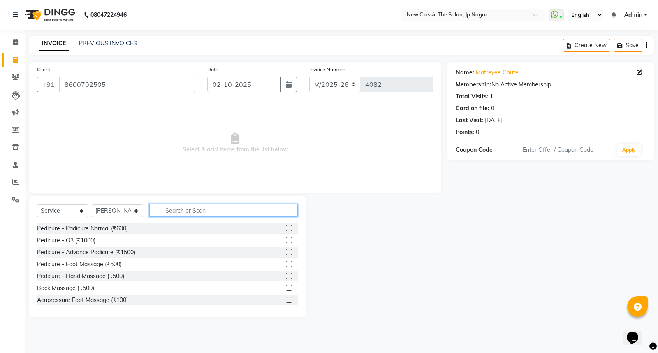
click at [187, 208] on input "text" at bounding box center [223, 210] width 149 height 13
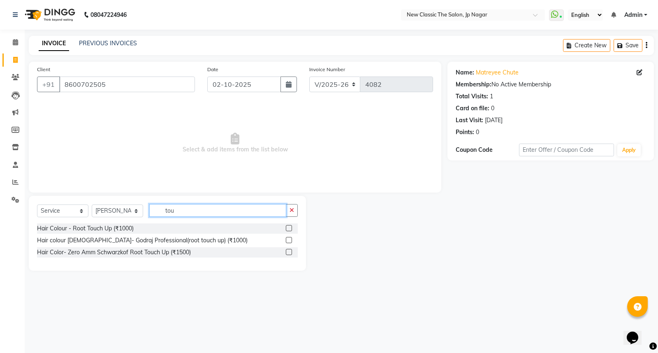
type input "tou"
click at [288, 251] on label at bounding box center [289, 252] width 6 height 6
click at [288, 251] on input "checkbox" at bounding box center [288, 252] width 5 height 5
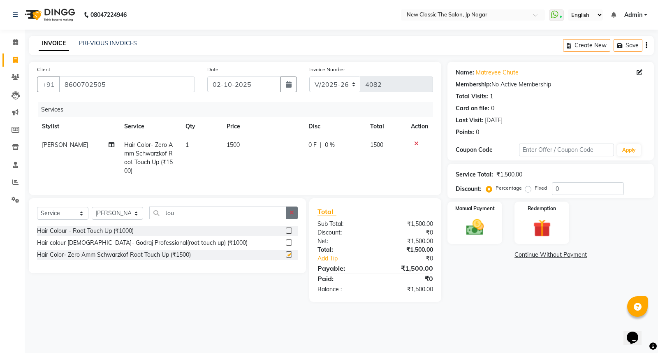
checkbox input "false"
click at [292, 216] on icon "button" at bounding box center [292, 213] width 5 height 6
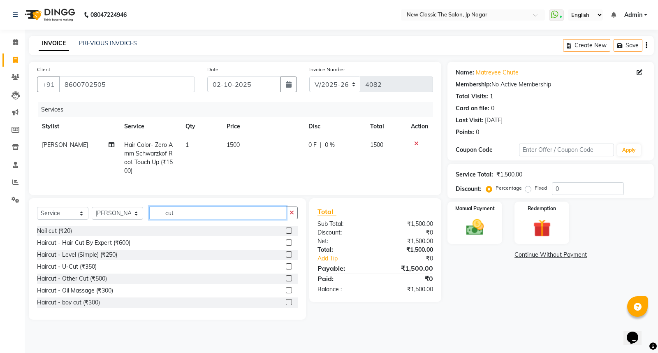
type input "cut"
click at [286, 246] on label at bounding box center [289, 242] width 6 height 6
click at [286, 246] on input "checkbox" at bounding box center [288, 242] width 5 height 5
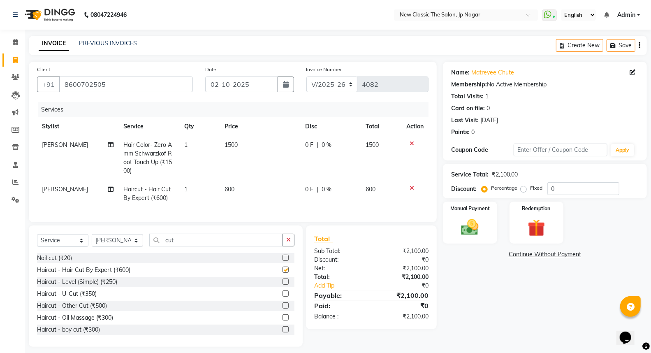
checkbox input "false"
drag, startPoint x: 474, startPoint y: 230, endPoint x: 480, endPoint y: 236, distance: 7.6
click at [474, 231] on img at bounding box center [470, 227] width 29 height 21
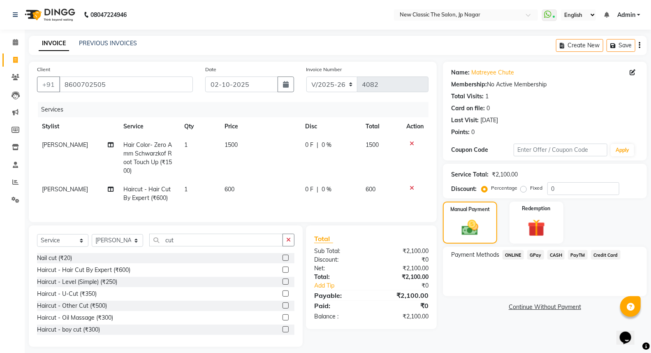
click at [574, 254] on span "PayTM" at bounding box center [578, 254] width 20 height 9
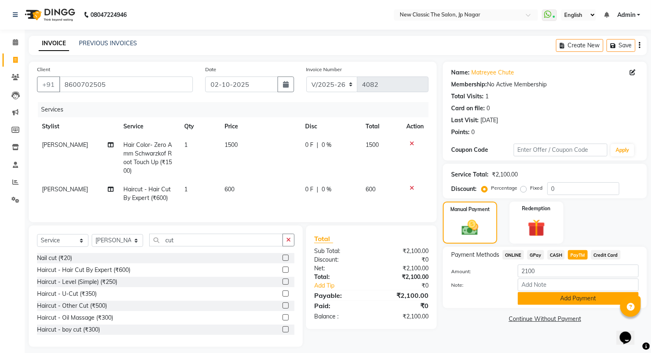
click at [584, 300] on button "Add Payment" at bounding box center [578, 298] width 121 height 13
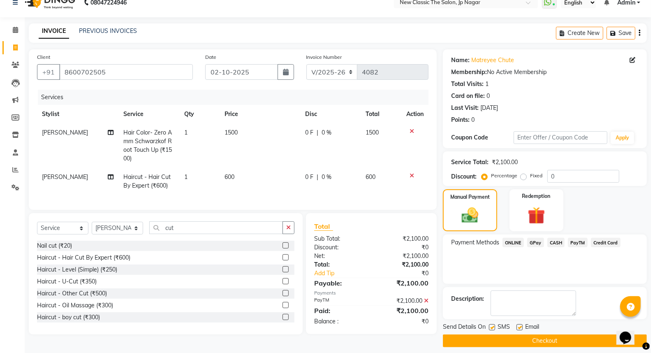
scroll to position [19, 0]
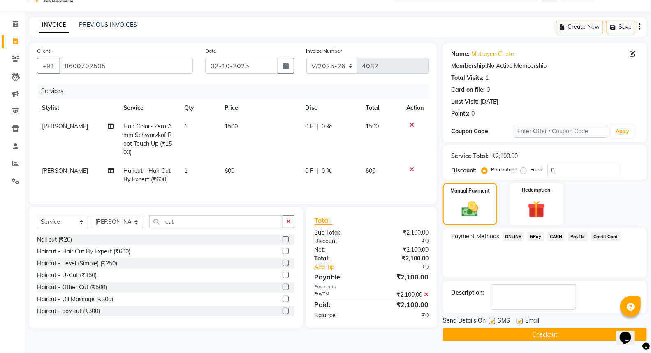
click at [553, 332] on button "Checkout" at bounding box center [545, 334] width 204 height 13
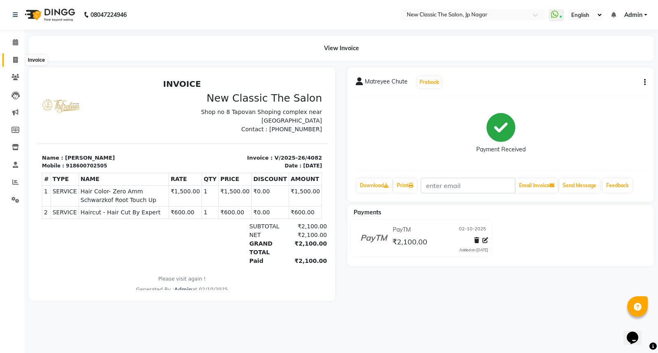
drag, startPoint x: 16, startPoint y: 59, endPoint x: 7, endPoint y: 46, distance: 15.6
click at [16, 58] on icon at bounding box center [15, 60] width 5 height 6
select select "service"
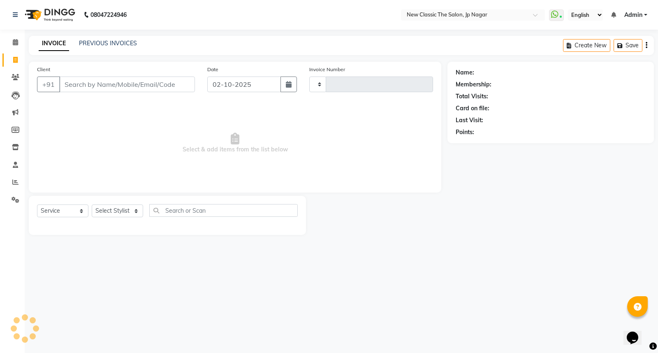
type input "4083"
select select "4678"
click at [91, 84] on input "Client" at bounding box center [127, 85] width 136 height 16
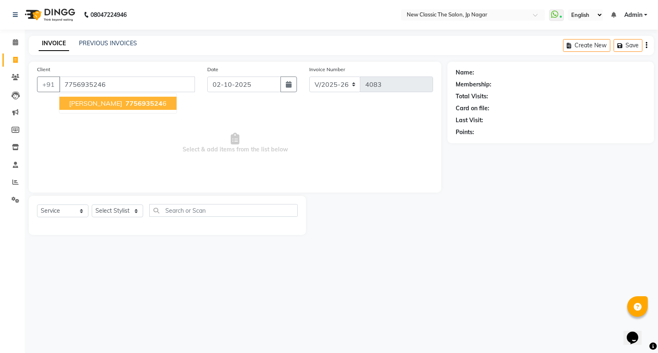
type input "7756935246"
click at [126, 100] on span "775693524" at bounding box center [144, 103] width 37 height 8
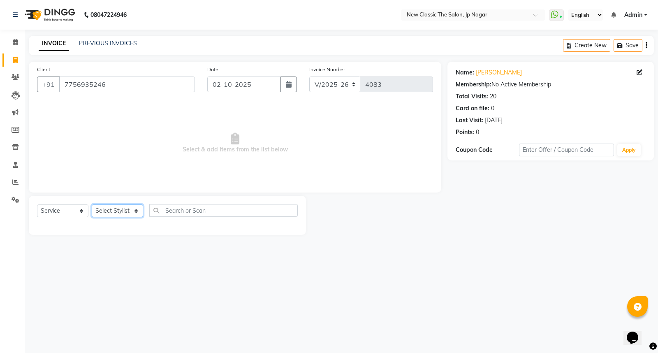
click at [102, 210] on select "Select Stylist Amit Amol Anil Kirti Komal Manager Prachi Rina Shital Smita sure…" at bounding box center [117, 211] width 51 height 13
select select "27781"
click at [92, 205] on select "Select Stylist Amit Amol Anil Kirti Komal Manager Prachi Rina Shital Smita sure…" at bounding box center [117, 211] width 51 height 13
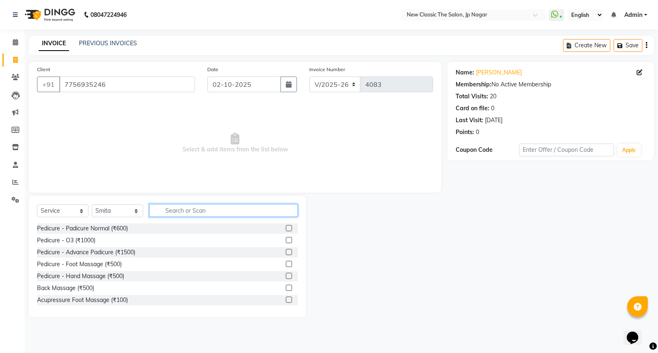
click at [212, 212] on input "text" at bounding box center [223, 210] width 149 height 13
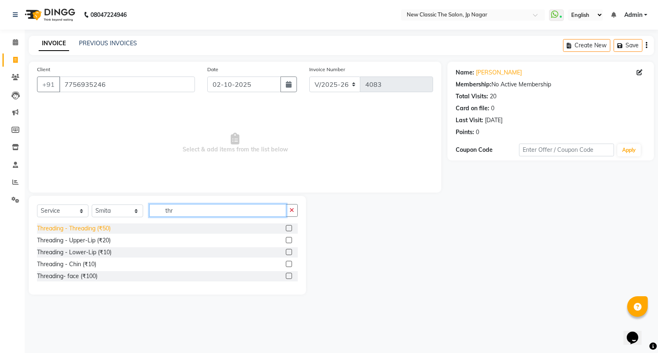
type input "thr"
click at [68, 228] on div "Threading - Threading (₹50)" at bounding box center [74, 228] width 74 height 9
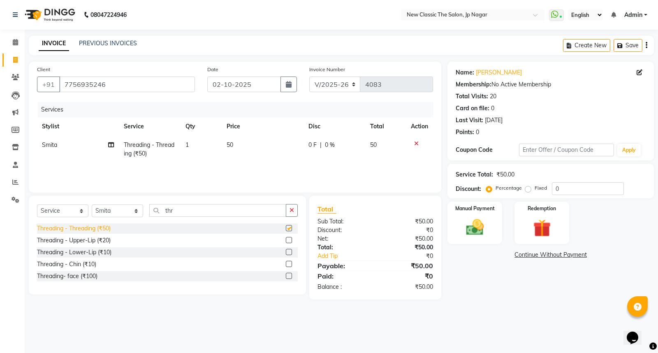
checkbox input "false"
click at [466, 228] on img at bounding box center [475, 227] width 30 height 21
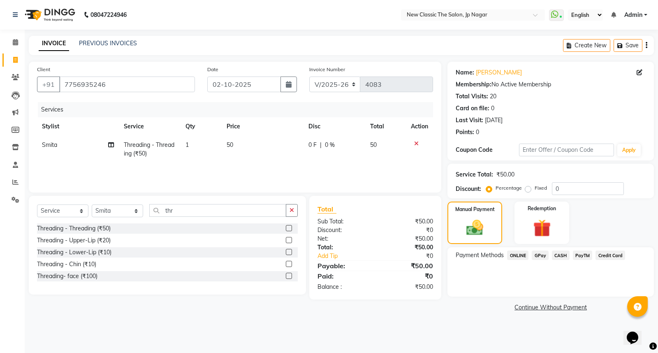
click at [562, 253] on span "CASH" at bounding box center [561, 255] width 18 height 9
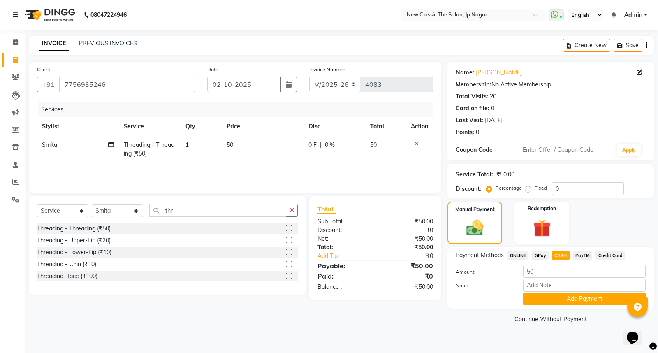
drag, startPoint x: 571, startPoint y: 299, endPoint x: 571, endPoint y: 288, distance: 10.7
click at [571, 295] on button "Add Payment" at bounding box center [584, 299] width 123 height 13
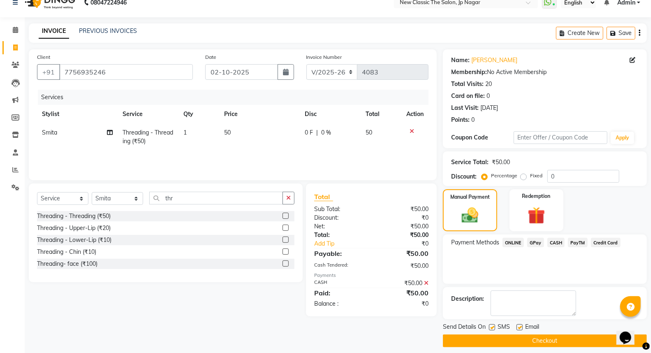
scroll to position [19, 0]
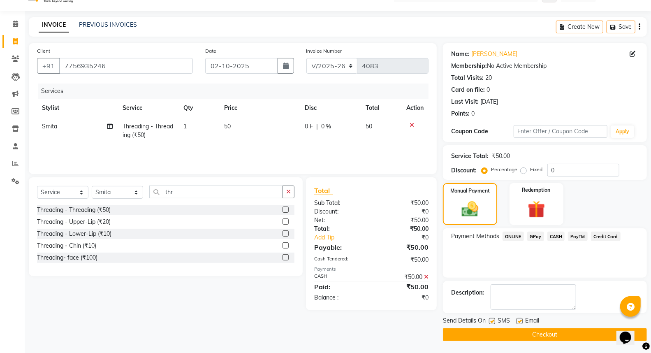
drag, startPoint x: 545, startPoint y: 336, endPoint x: 533, endPoint y: 324, distance: 16.6
click at [546, 333] on button "Checkout" at bounding box center [545, 334] width 204 height 13
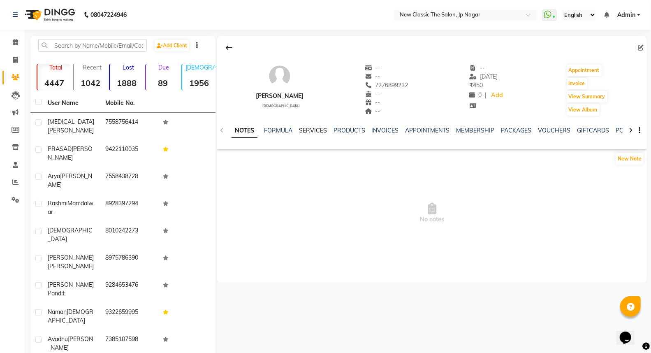
click at [313, 132] on link "SERVICES" at bounding box center [313, 130] width 28 height 7
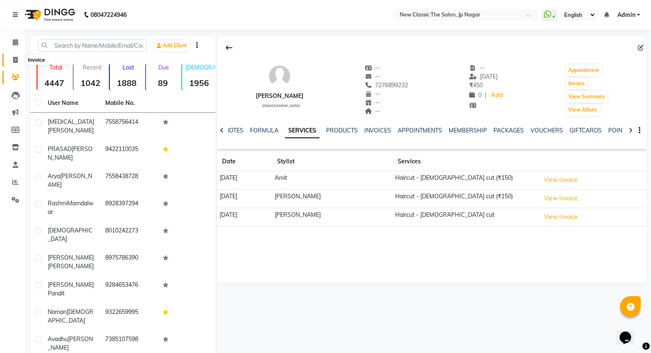
click at [14, 57] on icon at bounding box center [15, 60] width 5 height 6
select select "service"
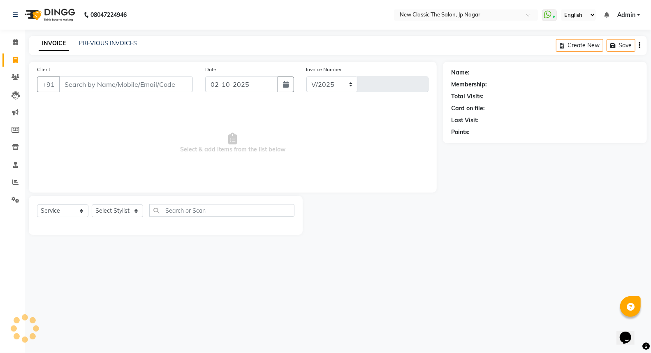
select select "4678"
type input "4079"
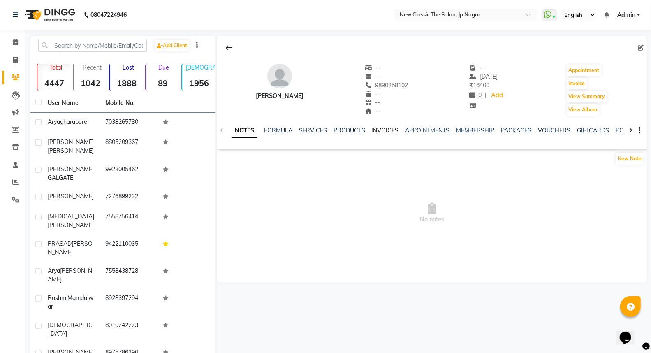
click at [383, 130] on link "INVOICES" at bounding box center [385, 130] width 27 height 7
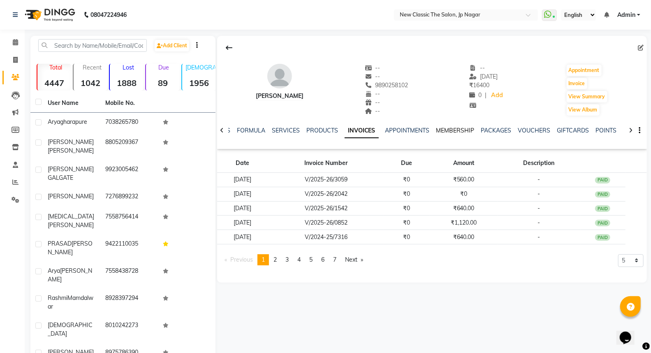
click at [451, 130] on link "MEMBERSHIP" at bounding box center [456, 130] width 38 height 7
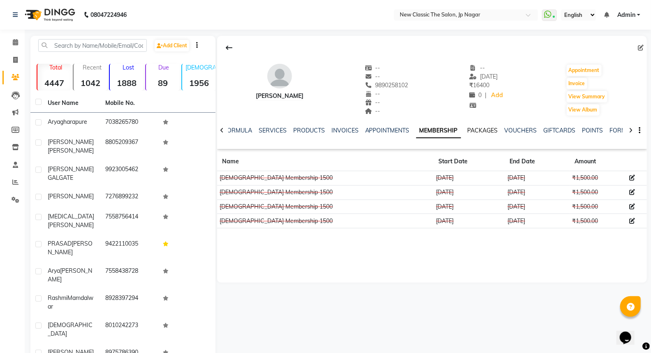
click at [482, 131] on link "PACKAGES" at bounding box center [483, 130] width 30 height 7
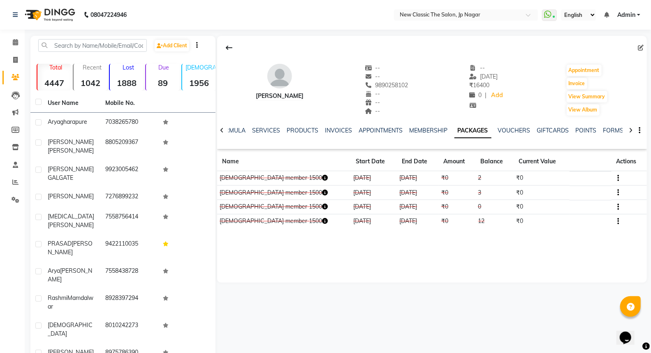
click at [322, 179] on icon "button" at bounding box center [325, 178] width 6 height 6
